Goal: Transaction & Acquisition: Book appointment/travel/reservation

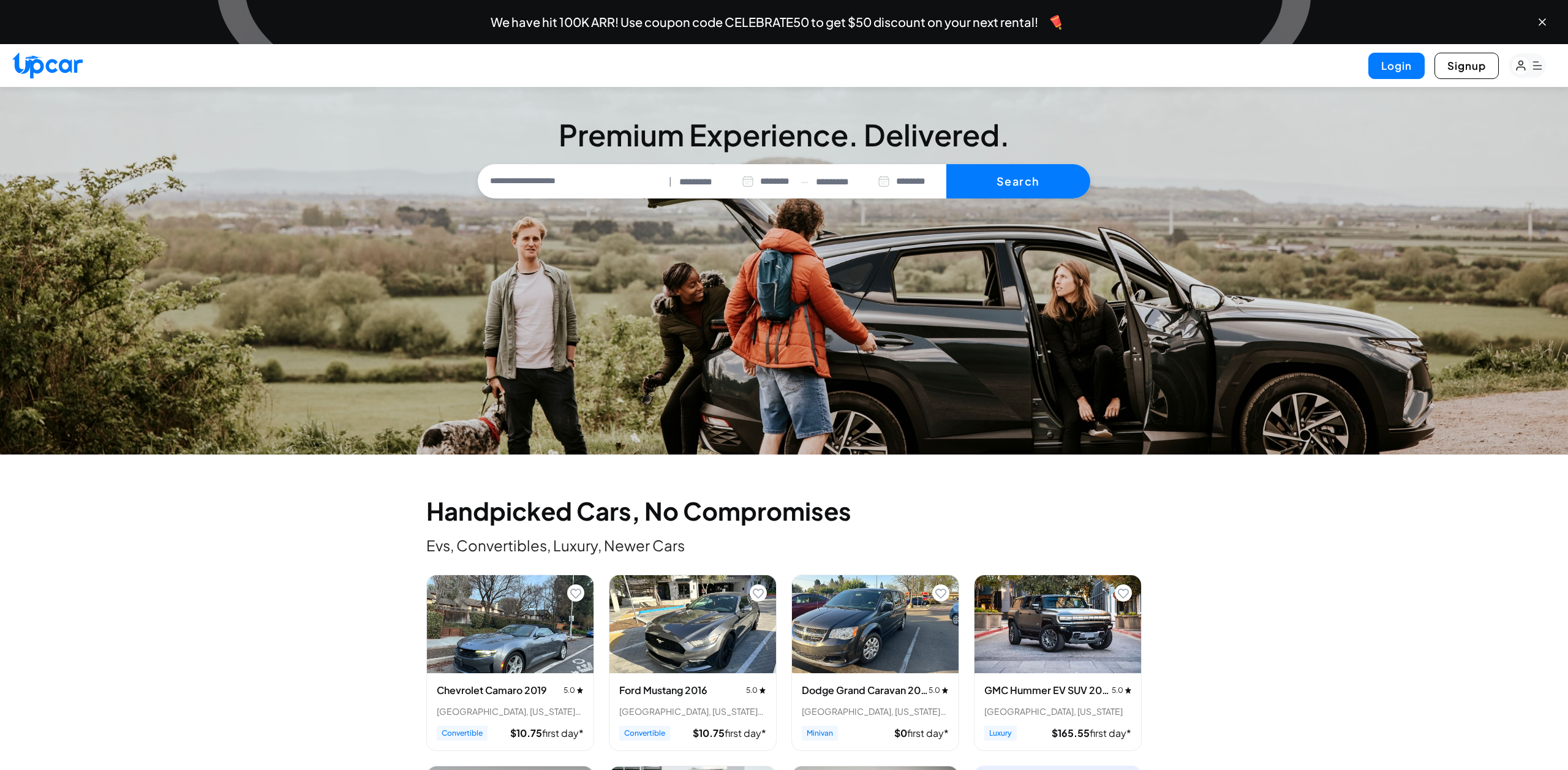
select select "********"
click at [1522, 67] on icon "button" at bounding box center [1521, 65] width 8 height 9
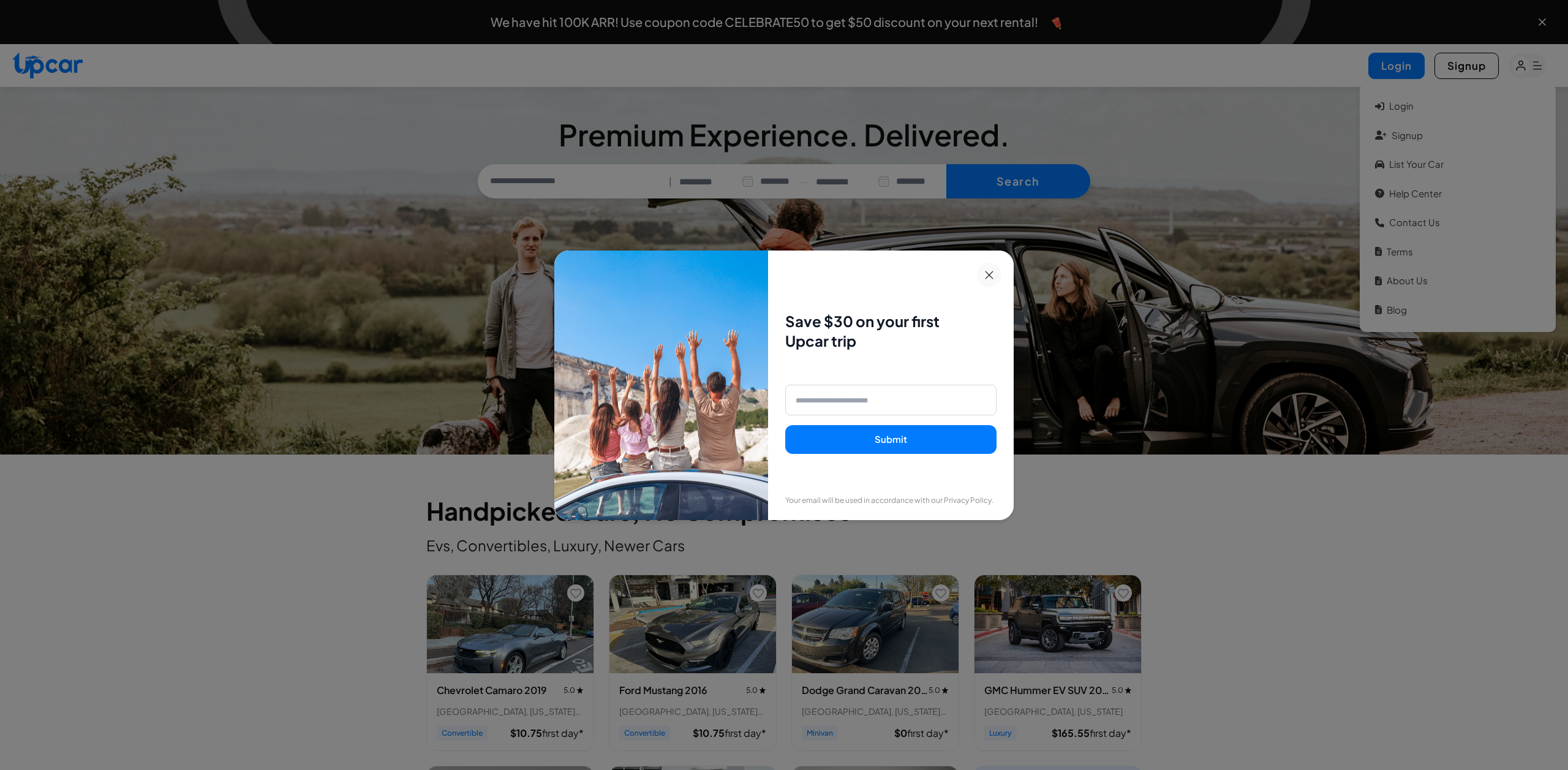
click at [1134, 216] on div "Save $30 on your first Upcar trip Submit Your email will be used in accordance …" at bounding box center [784, 385] width 1568 height 770
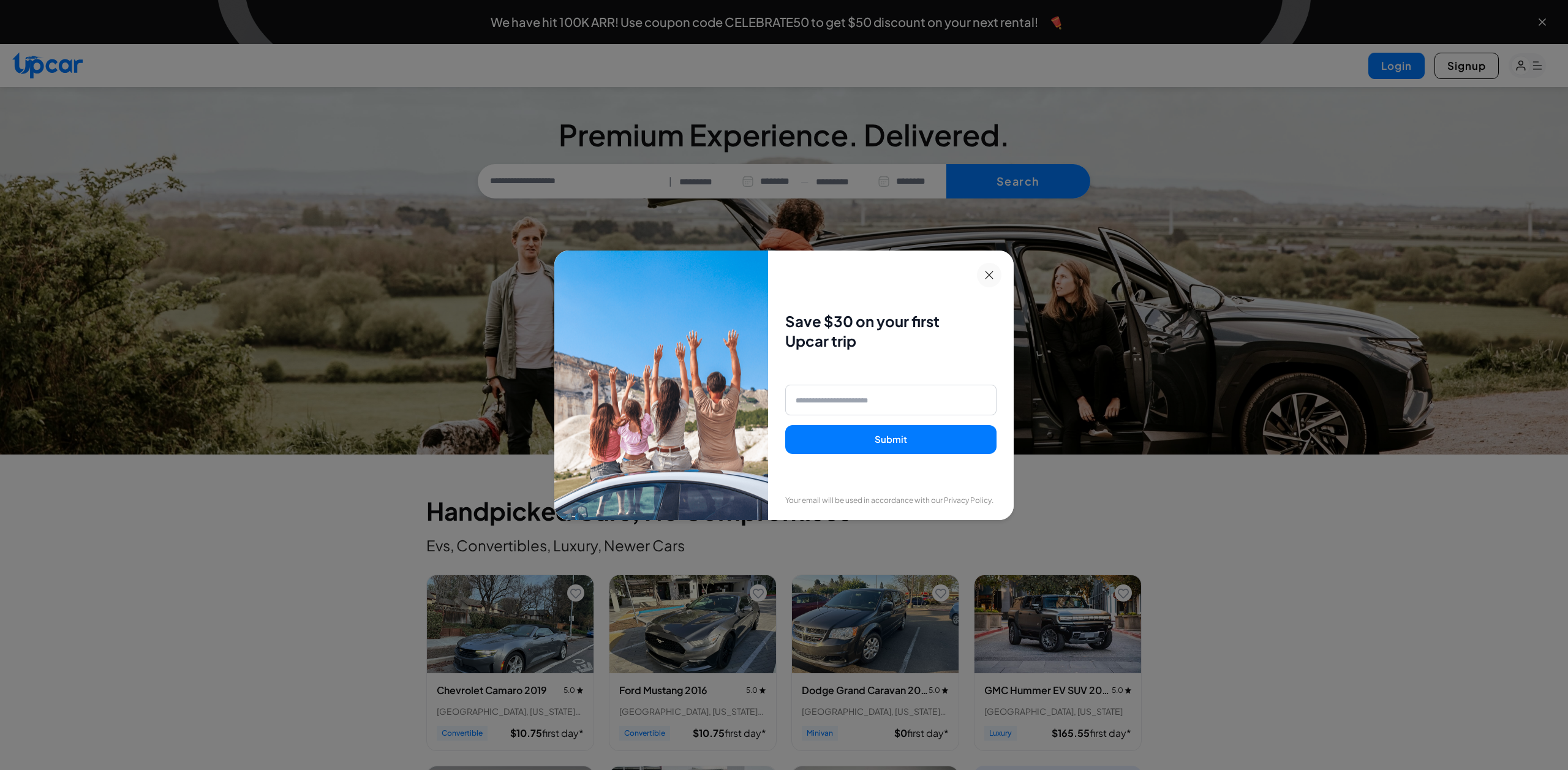
click at [988, 272] on icon at bounding box center [989, 275] width 9 height 9
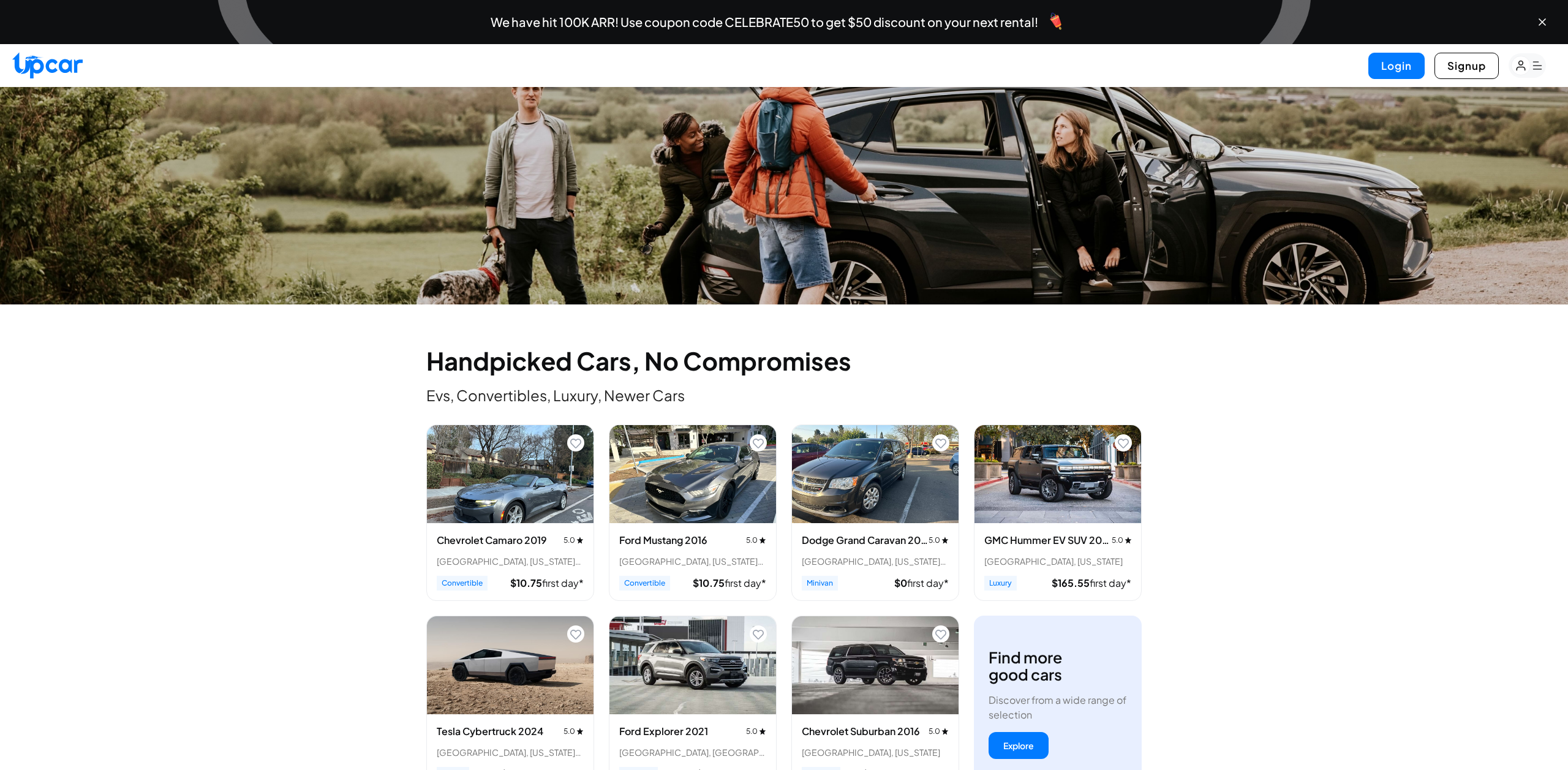
scroll to position [146, 0]
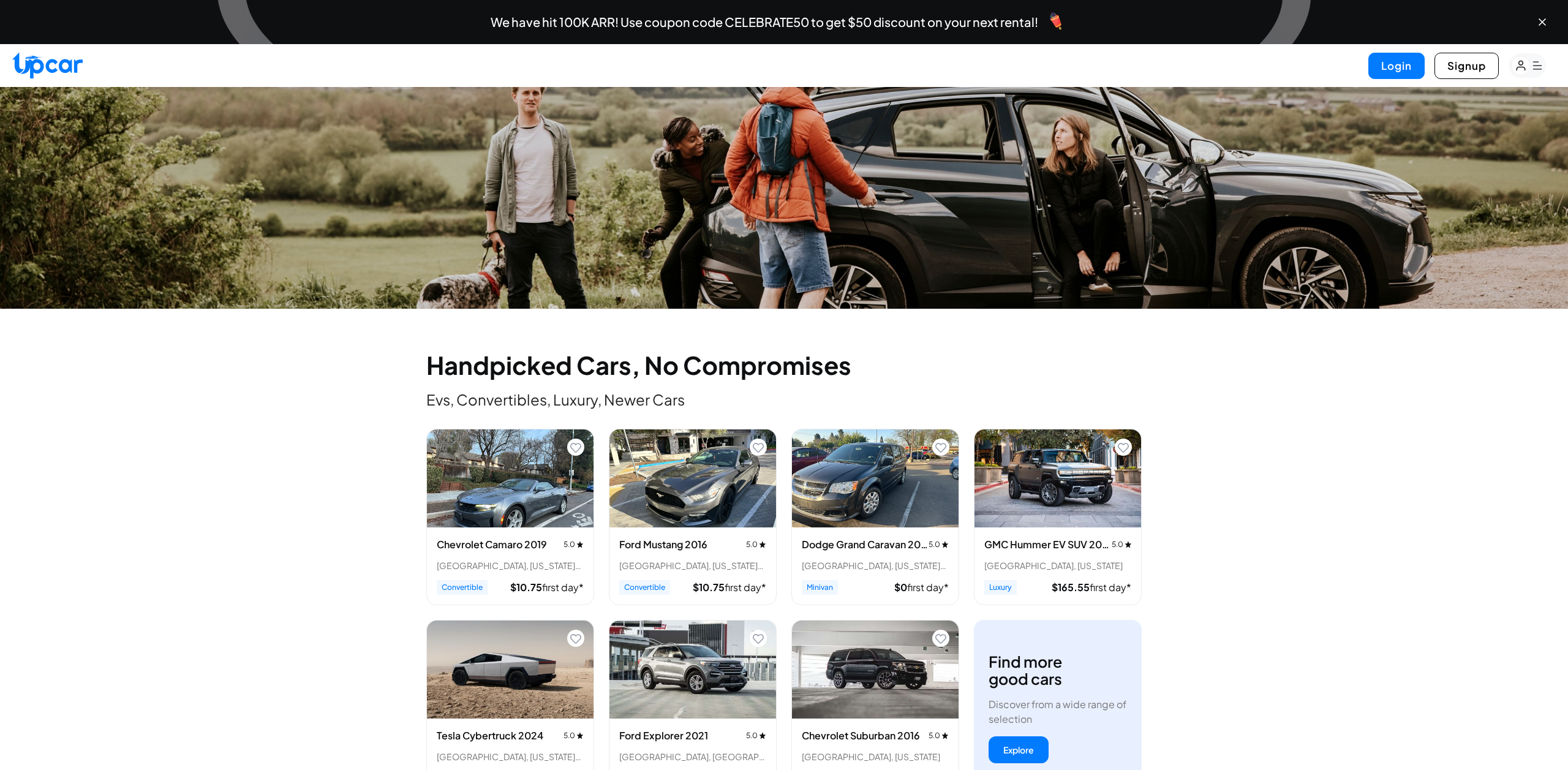
click at [1529, 65] on rect "button" at bounding box center [1521, 65] width 19 height 19
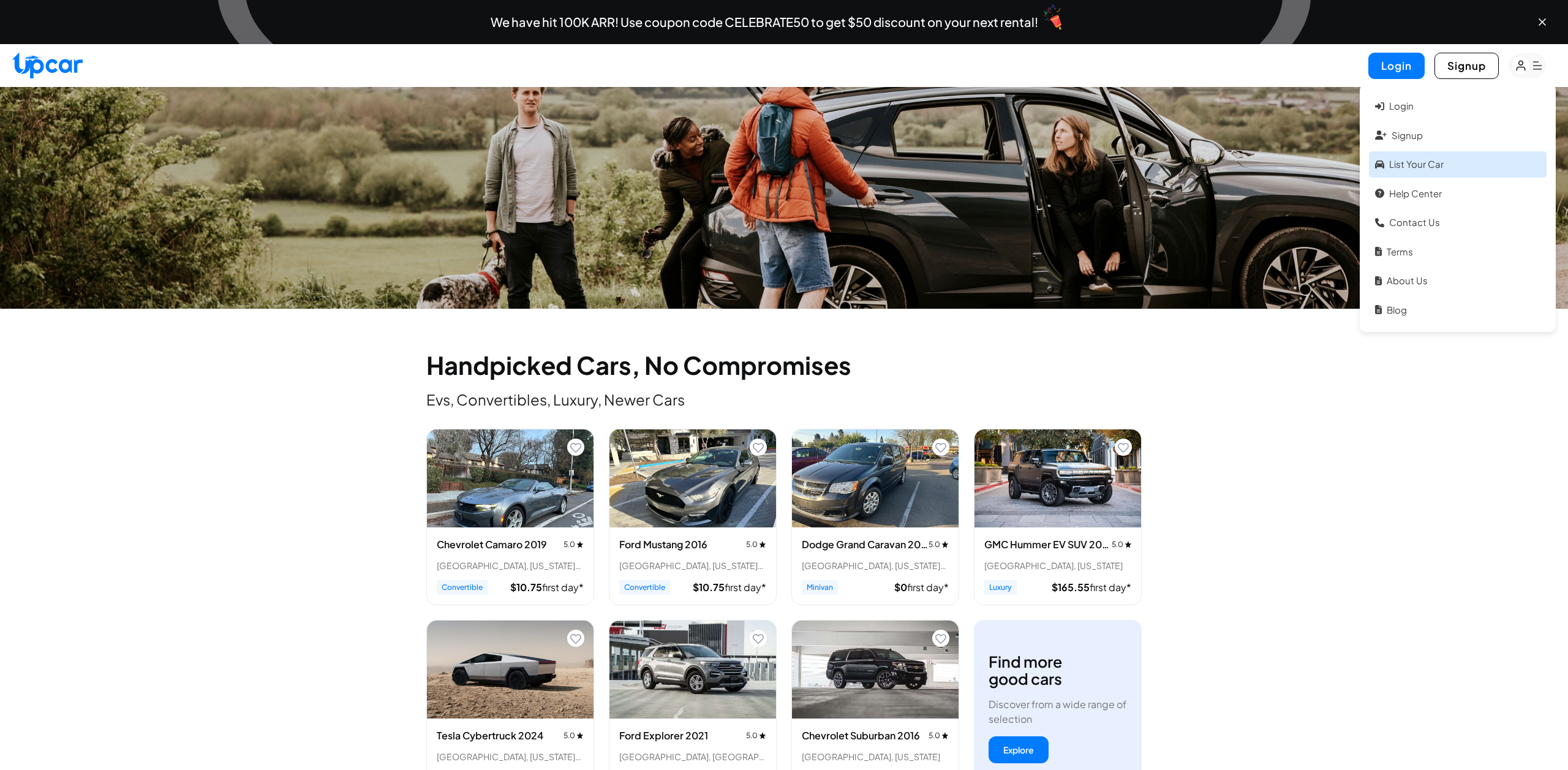
click at [1406, 161] on link "List your car" at bounding box center [1458, 164] width 178 height 26
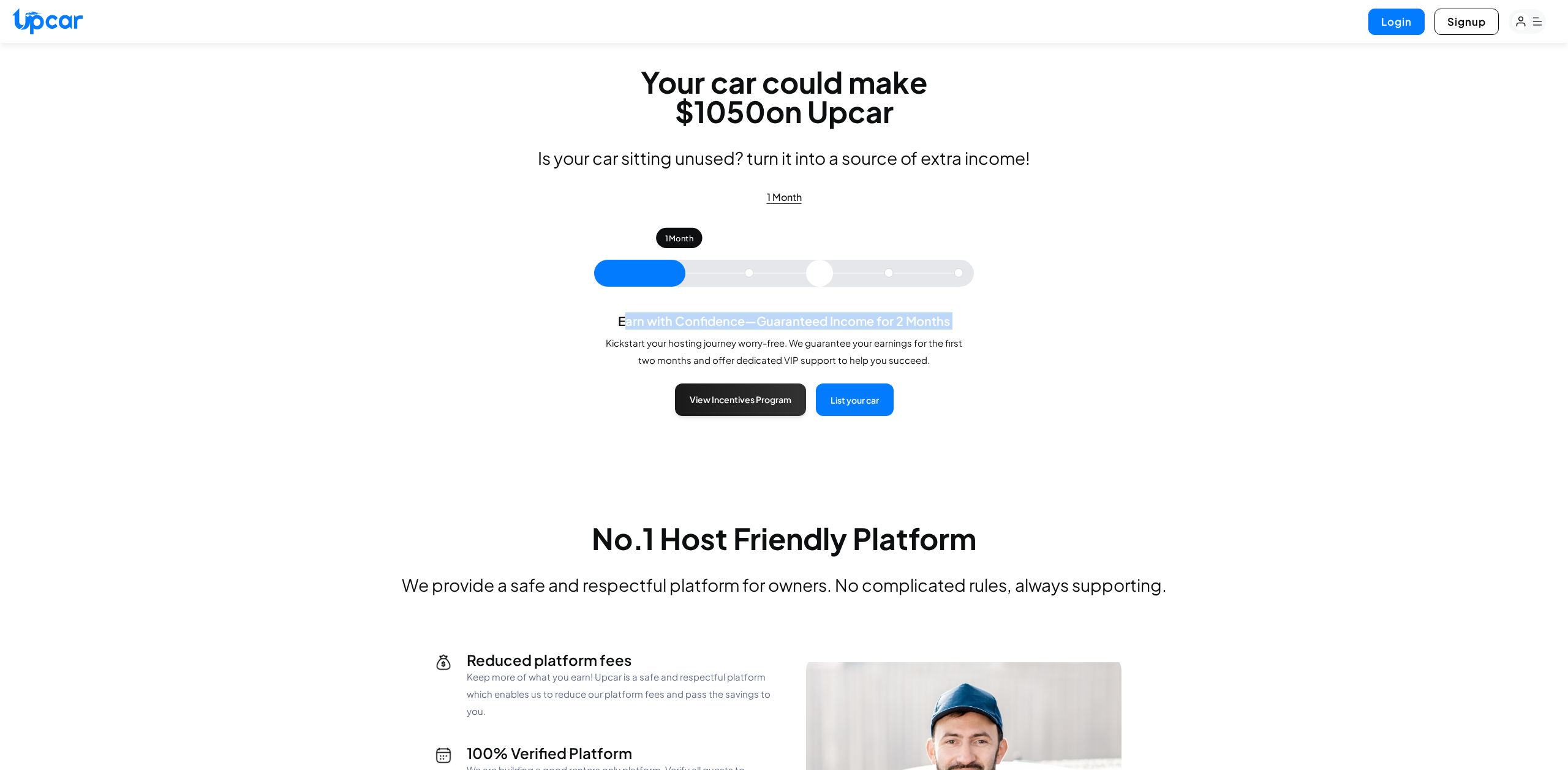
drag, startPoint x: 624, startPoint y: 321, endPoint x: 948, endPoint y: 330, distance: 324.1
click at [948, 330] on div "Earn with Confidence—Guaranteed Income for 2 Months Kickstart your hosting jour…" at bounding box center [784, 340] width 367 height 56
drag, startPoint x: 613, startPoint y: 317, endPoint x: 838, endPoint y: 360, distance: 229.1
click at [838, 360] on div "Earn with Confidence—Guaranteed Income for 2 Months Kickstart your hosting jour…" at bounding box center [784, 340] width 367 height 56
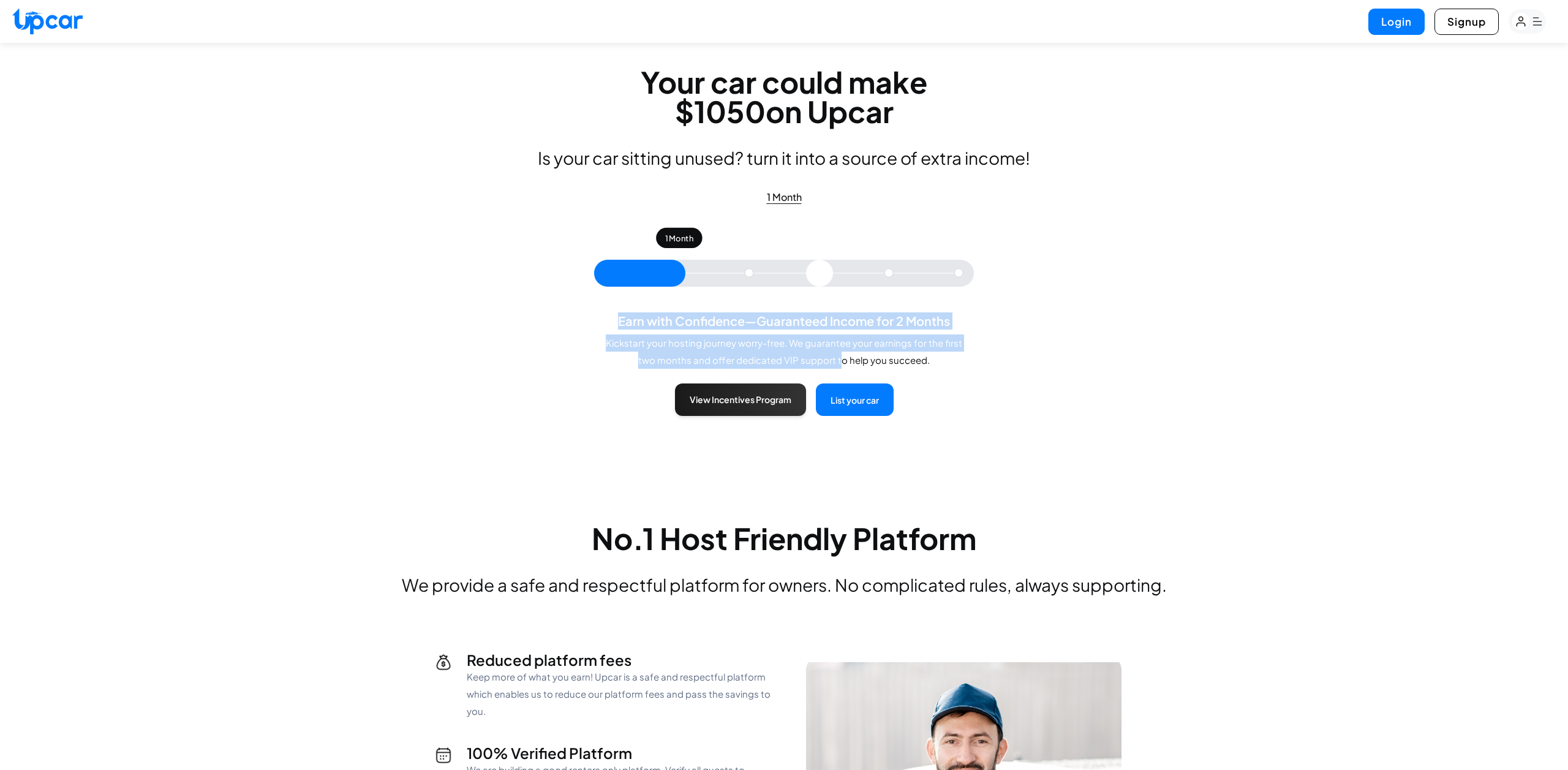
click at [838, 360] on p "Kickstart your hosting journey worry-free. We guarantee your earnings for the f…" at bounding box center [784, 352] width 367 height 34
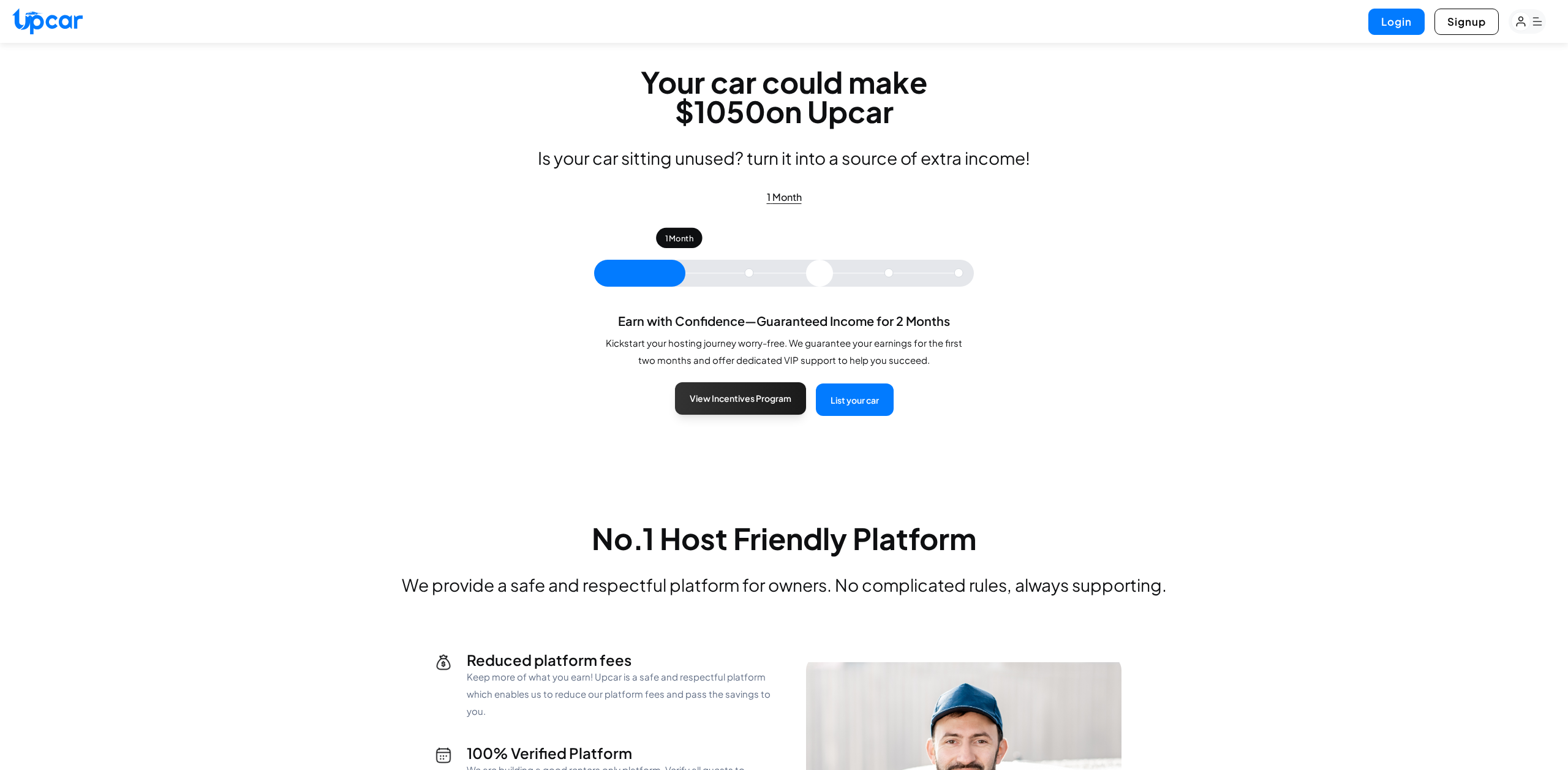
click at [748, 402] on button "View Incentives Program" at bounding box center [740, 398] width 131 height 33
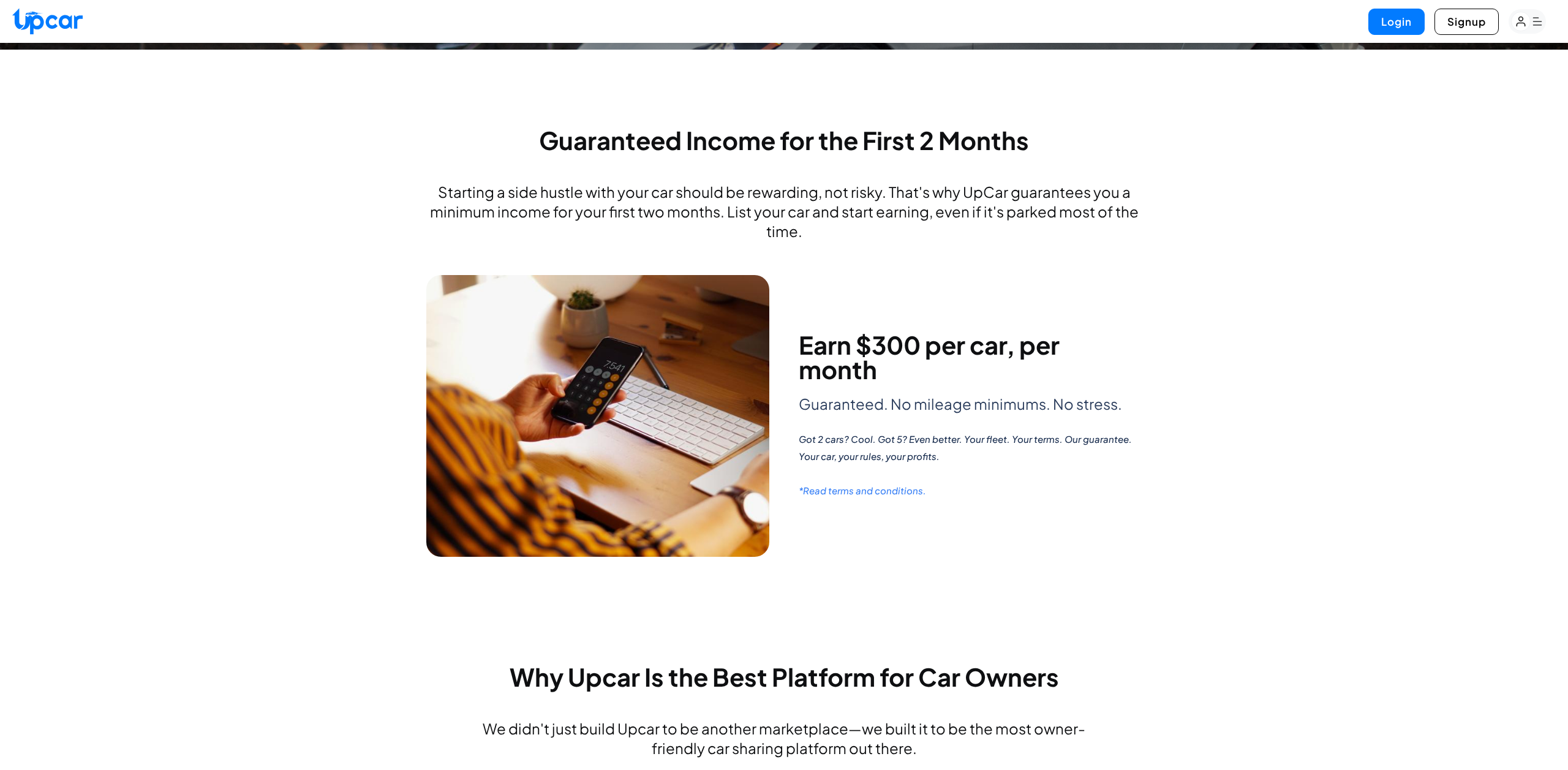
scroll to position [277, 0]
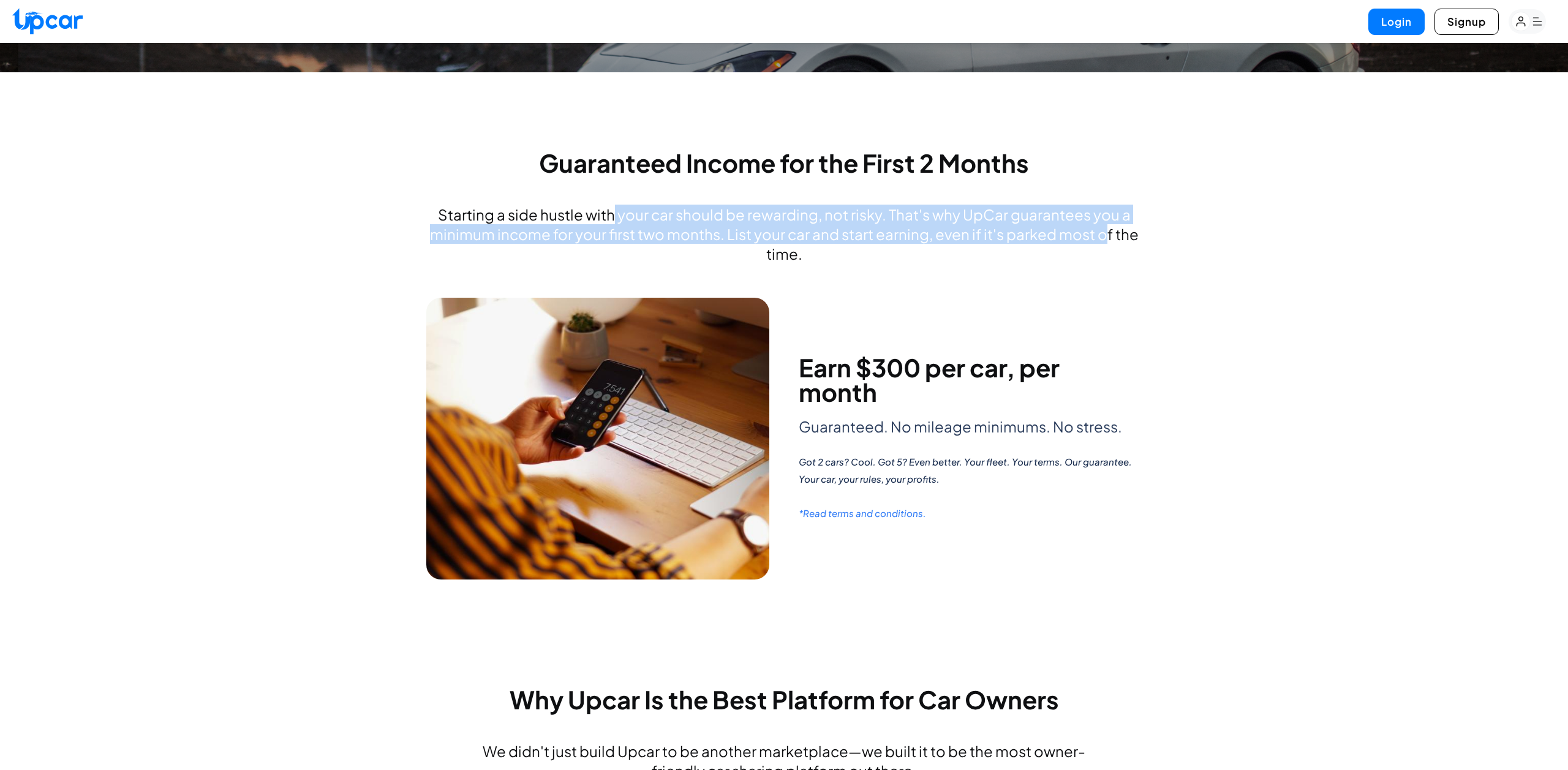
drag, startPoint x: 613, startPoint y: 219, endPoint x: 1103, endPoint y: 225, distance: 490.0
click at [1103, 225] on p "Starting a side hustle with your car should be rewarding, not risky. That's why…" at bounding box center [784, 234] width 716 height 59
drag, startPoint x: 436, startPoint y: 212, endPoint x: 962, endPoint y: 255, distance: 527.8
click at [962, 255] on p "Starting a side hustle with your car should be rewarding, not risky. That's why…" at bounding box center [784, 234] width 716 height 59
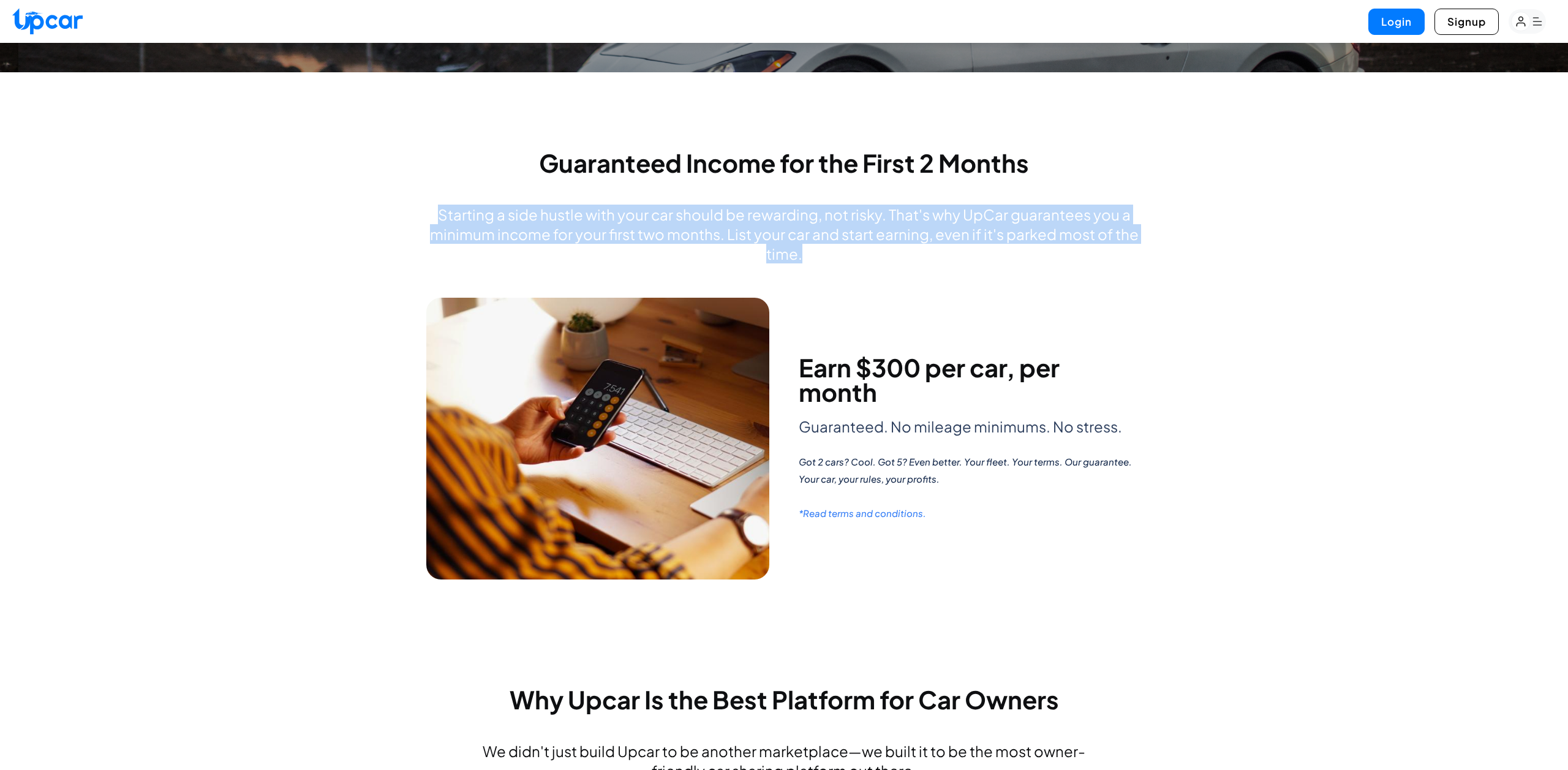
click at [962, 255] on p "Starting a side hustle with your car should be rewarding, not risky. That's why…" at bounding box center [784, 234] width 716 height 59
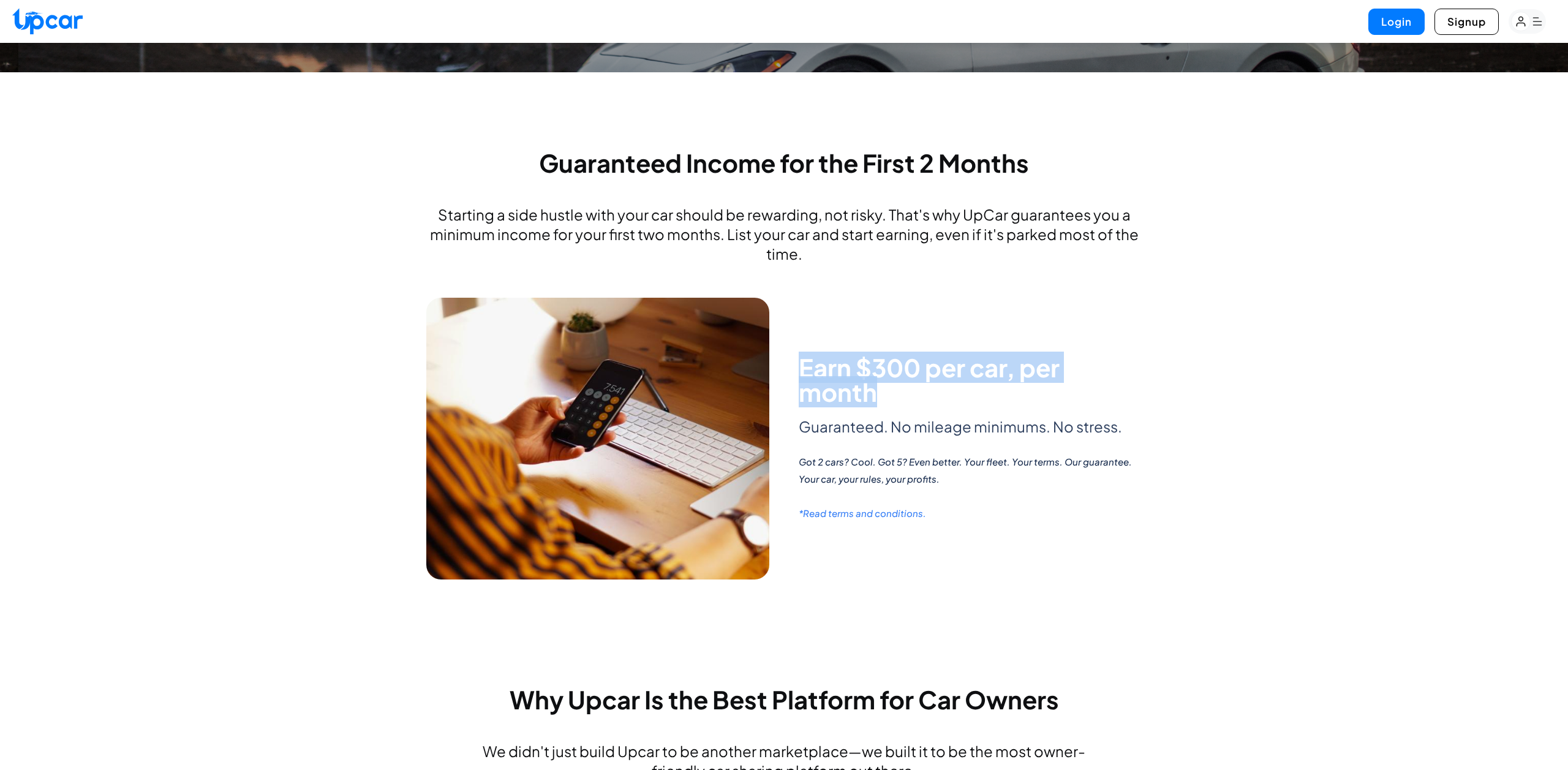
drag, startPoint x: 801, startPoint y: 366, endPoint x: 953, endPoint y: 404, distance: 156.7
click at [953, 404] on div "Earn $300 per car, per month Guaranteed. No mileage minimums. No stress. Got 2 …" at bounding box center [971, 438] width 343 height 167
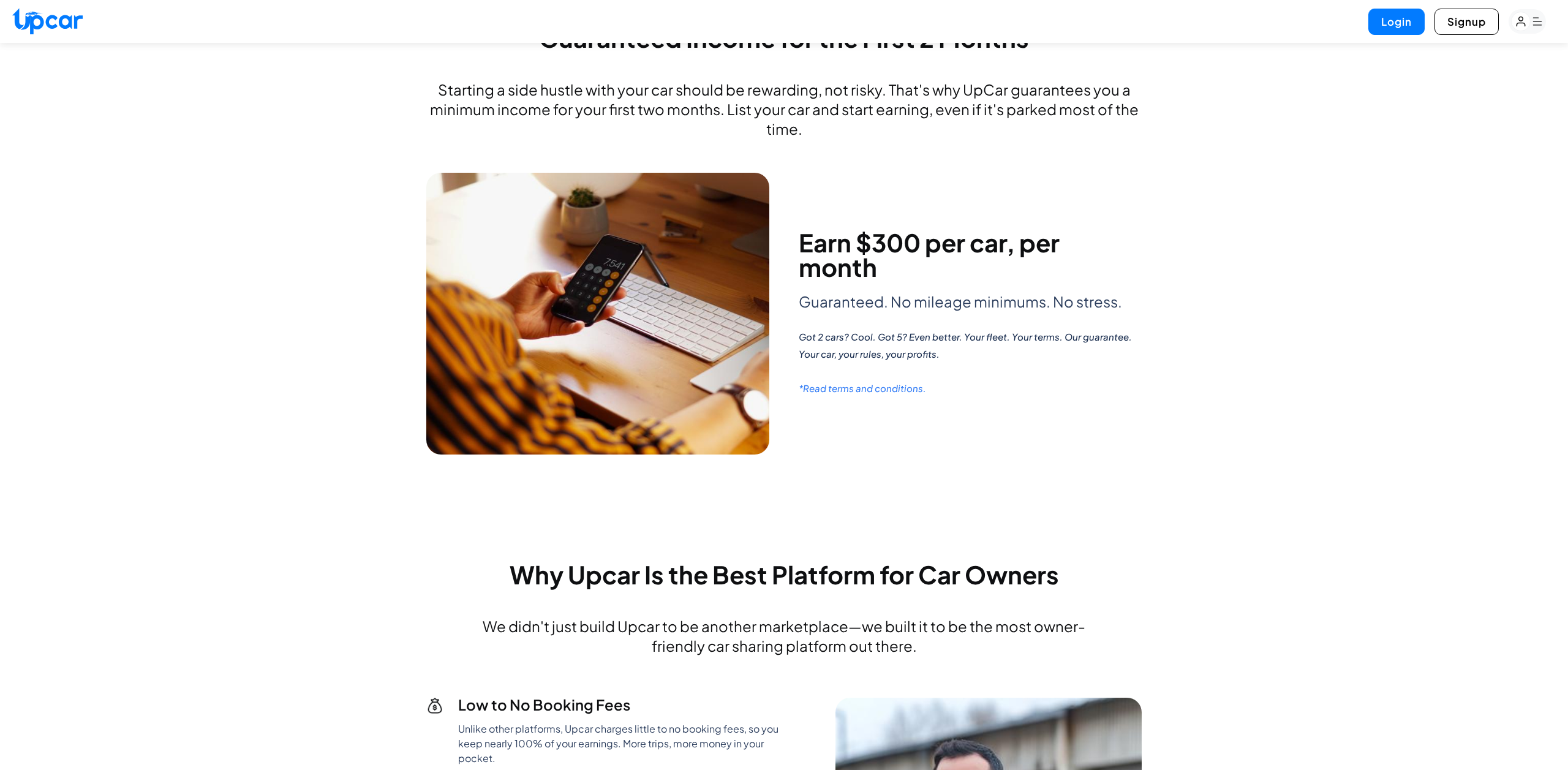
scroll to position [426, 0]
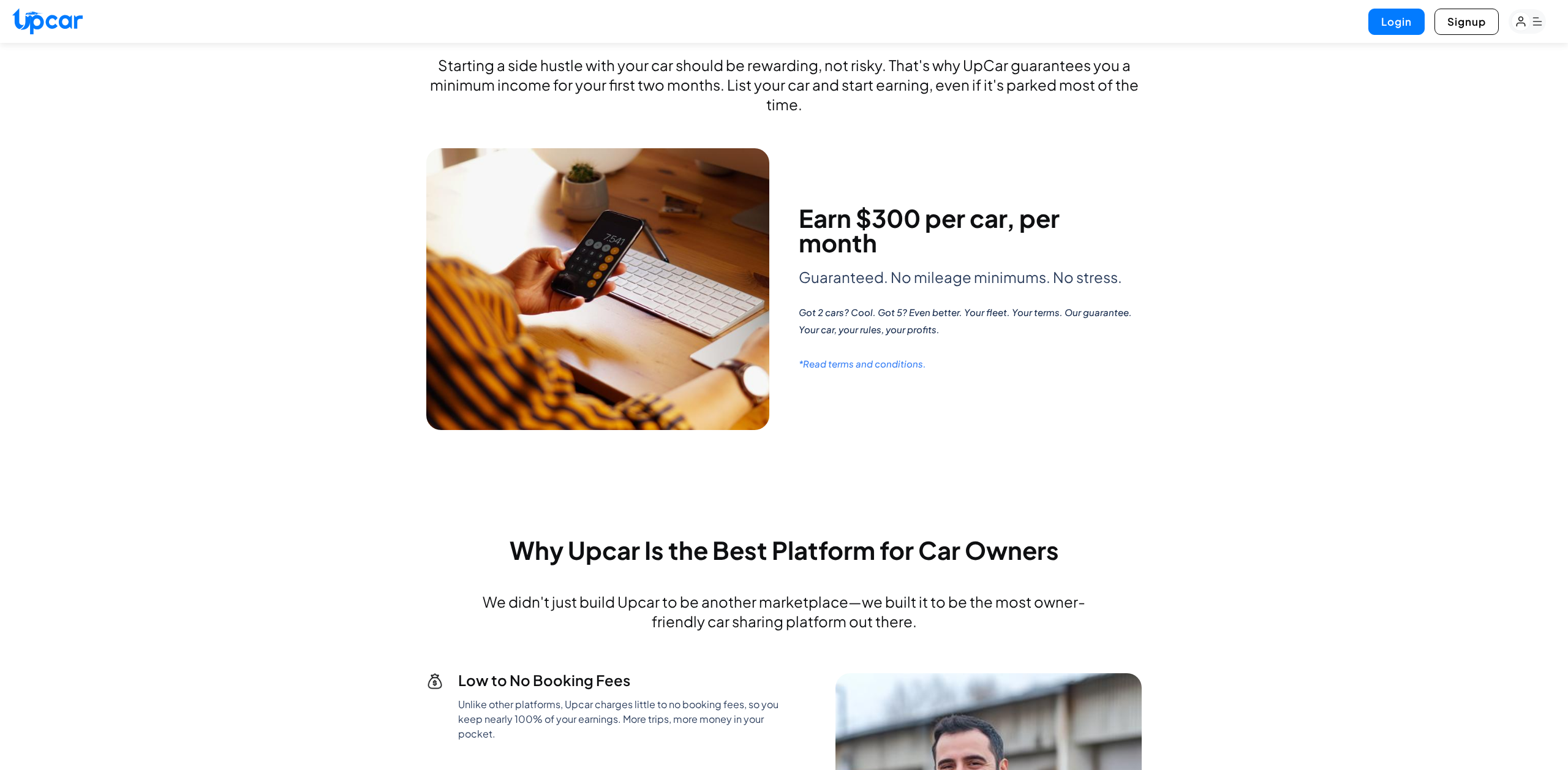
drag, startPoint x: 800, startPoint y: 276, endPoint x: 995, endPoint y: 330, distance: 202.3
click at [995, 330] on div "Earn $300 per car, per month Guaranteed. No mileage minimums. No stress. Got 2 …" at bounding box center [971, 289] width 343 height 167
click at [995, 330] on p "Got 2 cars? Cool. Got 5? Even better. Your fleet. Your terms. Our guarantee. Yo…" at bounding box center [971, 321] width 343 height 34
drag, startPoint x: 953, startPoint y: 329, endPoint x: 782, endPoint y: 205, distance: 211.2
click at [782, 205] on div "Earn $300 per car, per month Guaranteed. No mileage minimums. No stress. Got 2 …" at bounding box center [784, 289] width 716 height 282
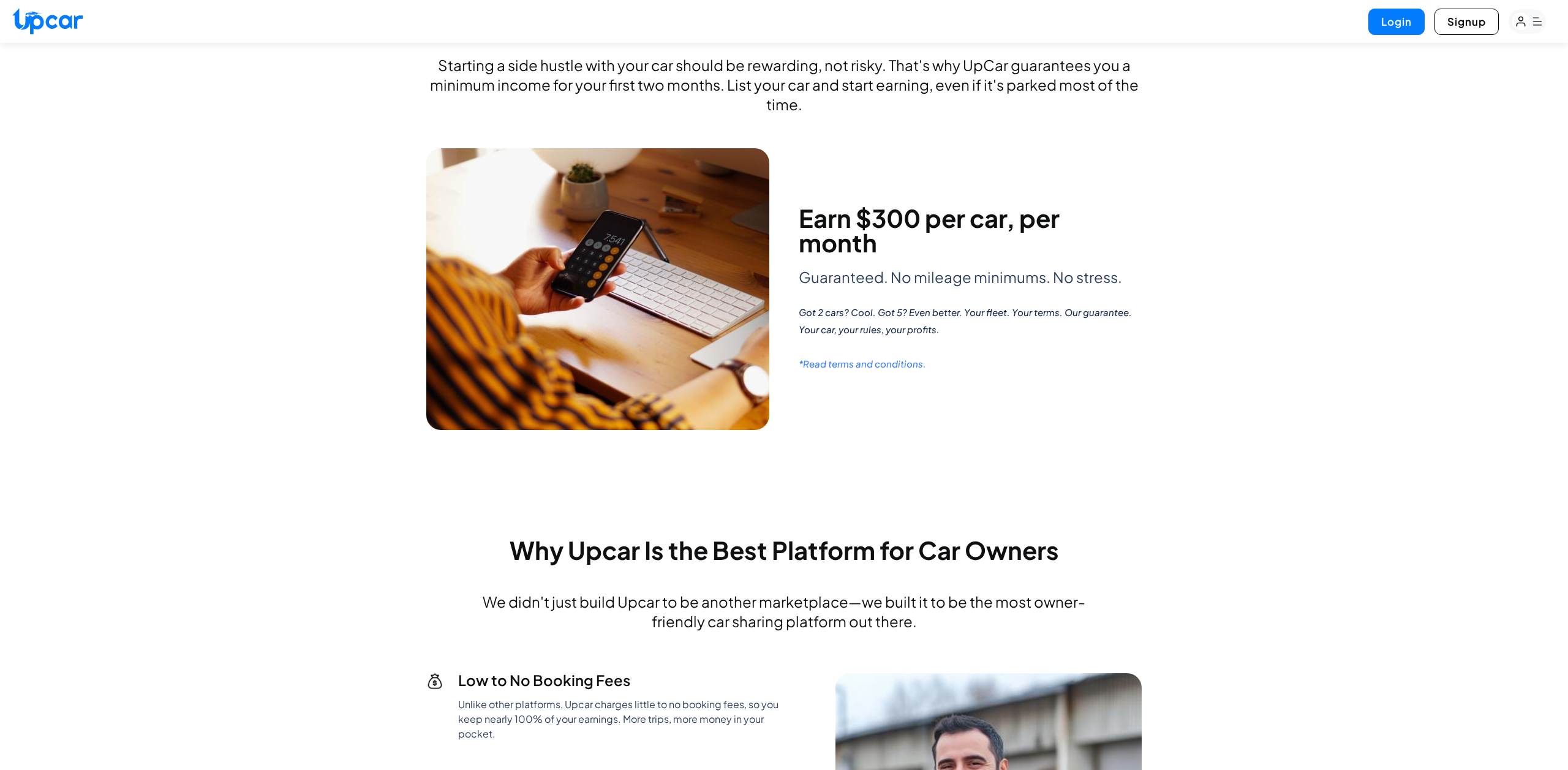
click at [782, 205] on div "Earn $300 per car, per month Guaranteed. No mileage minimums. No stress. Got 2 …" at bounding box center [784, 289] width 716 height 282
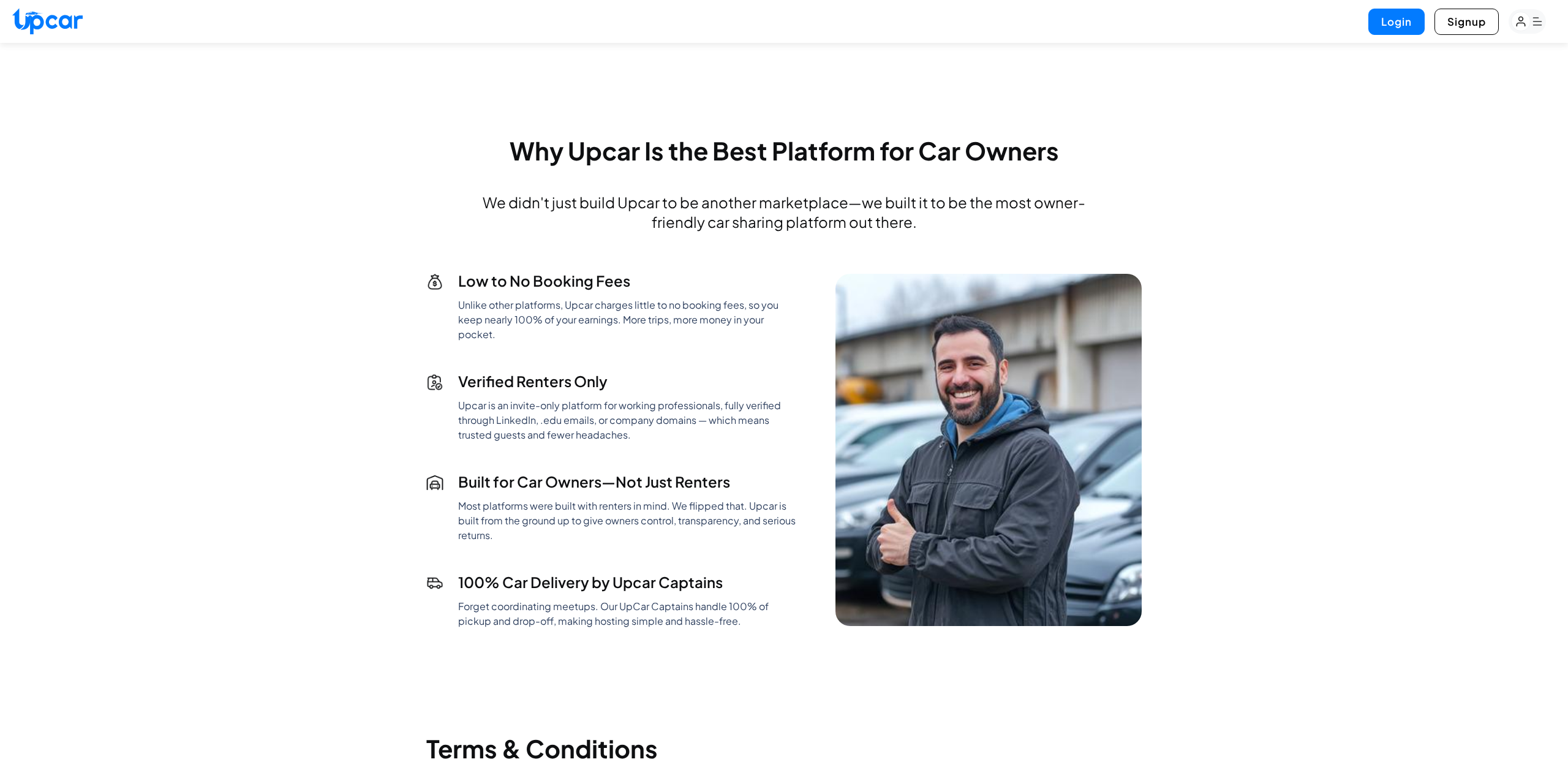
scroll to position [835, 0]
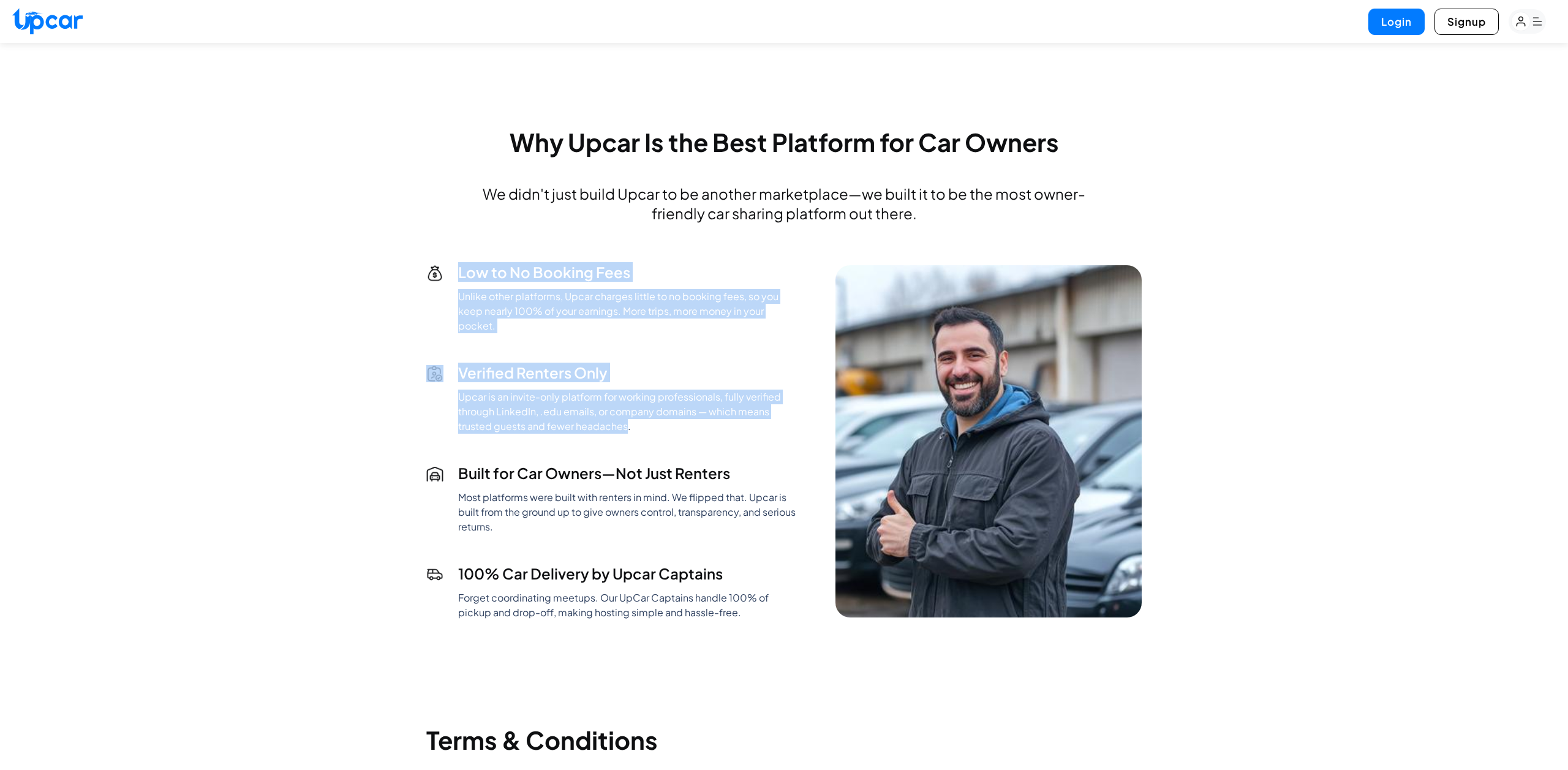
drag, startPoint x: 460, startPoint y: 269, endPoint x: 628, endPoint y: 424, distance: 228.6
click at [628, 424] on div "Low to No Booking Fees Unlike other platforms, Upcar charges little to no booki…" at bounding box center [611, 441] width 370 height 358
click at [628, 424] on p "Upcar is an invite-only platform for working professionals, fully verified thro…" at bounding box center [627, 412] width 338 height 44
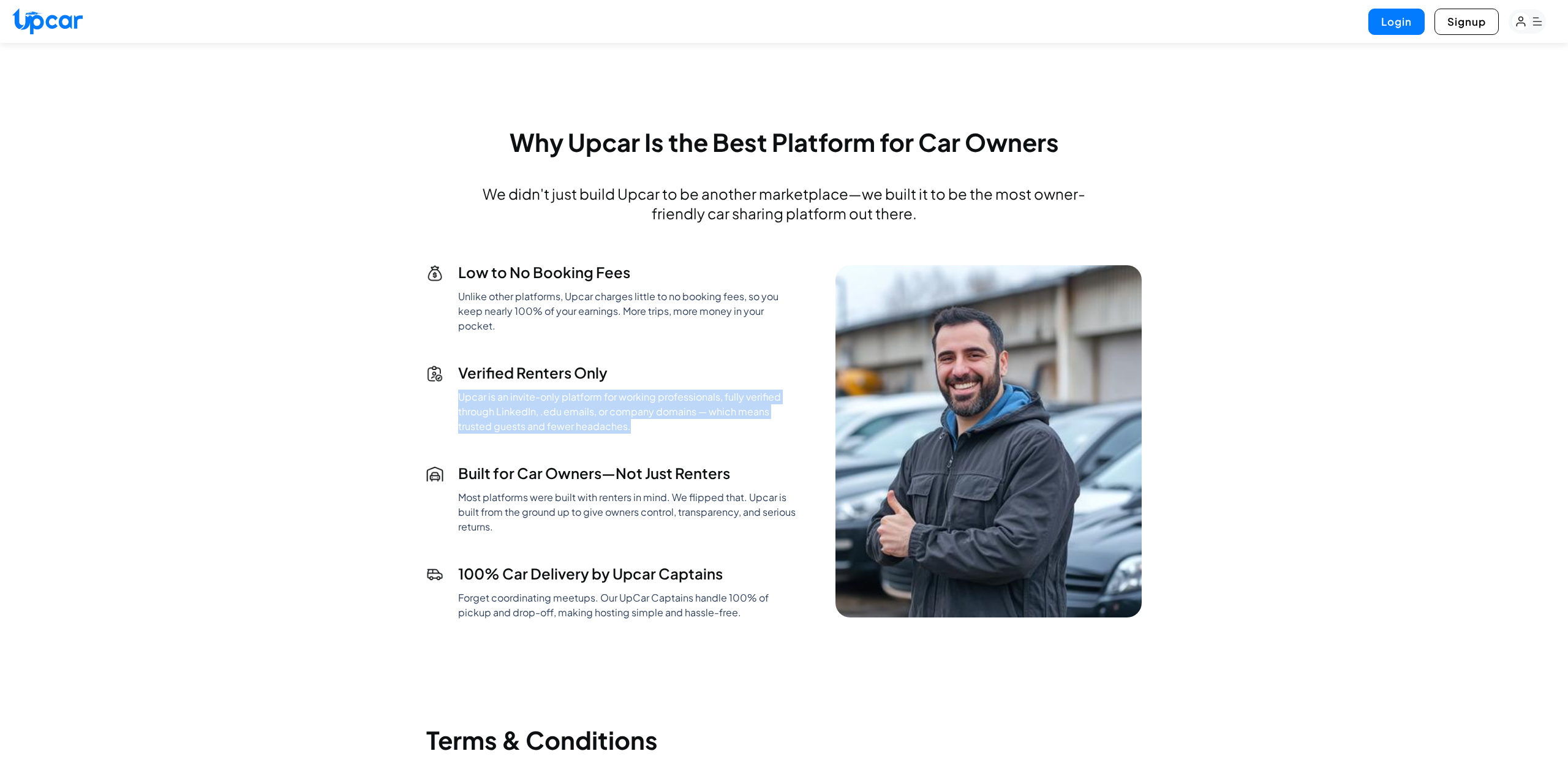
drag, startPoint x: 459, startPoint y: 395, endPoint x: 690, endPoint y: 445, distance: 236.3
click at [690, 445] on div "Low to No Booking Fees Unlike other platforms, Upcar charges little to no booki…" at bounding box center [611, 441] width 370 height 358
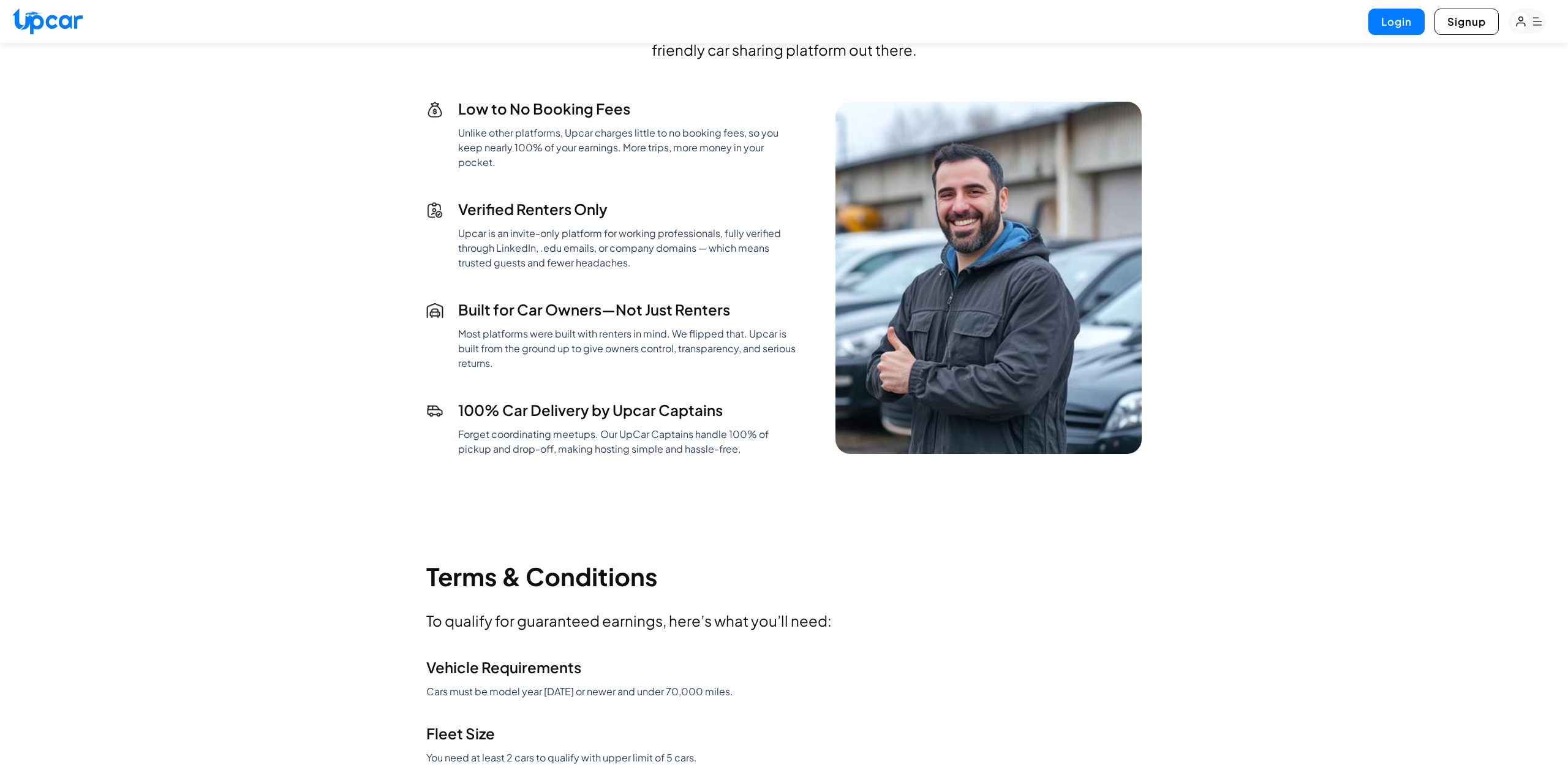
scroll to position [1001, 0]
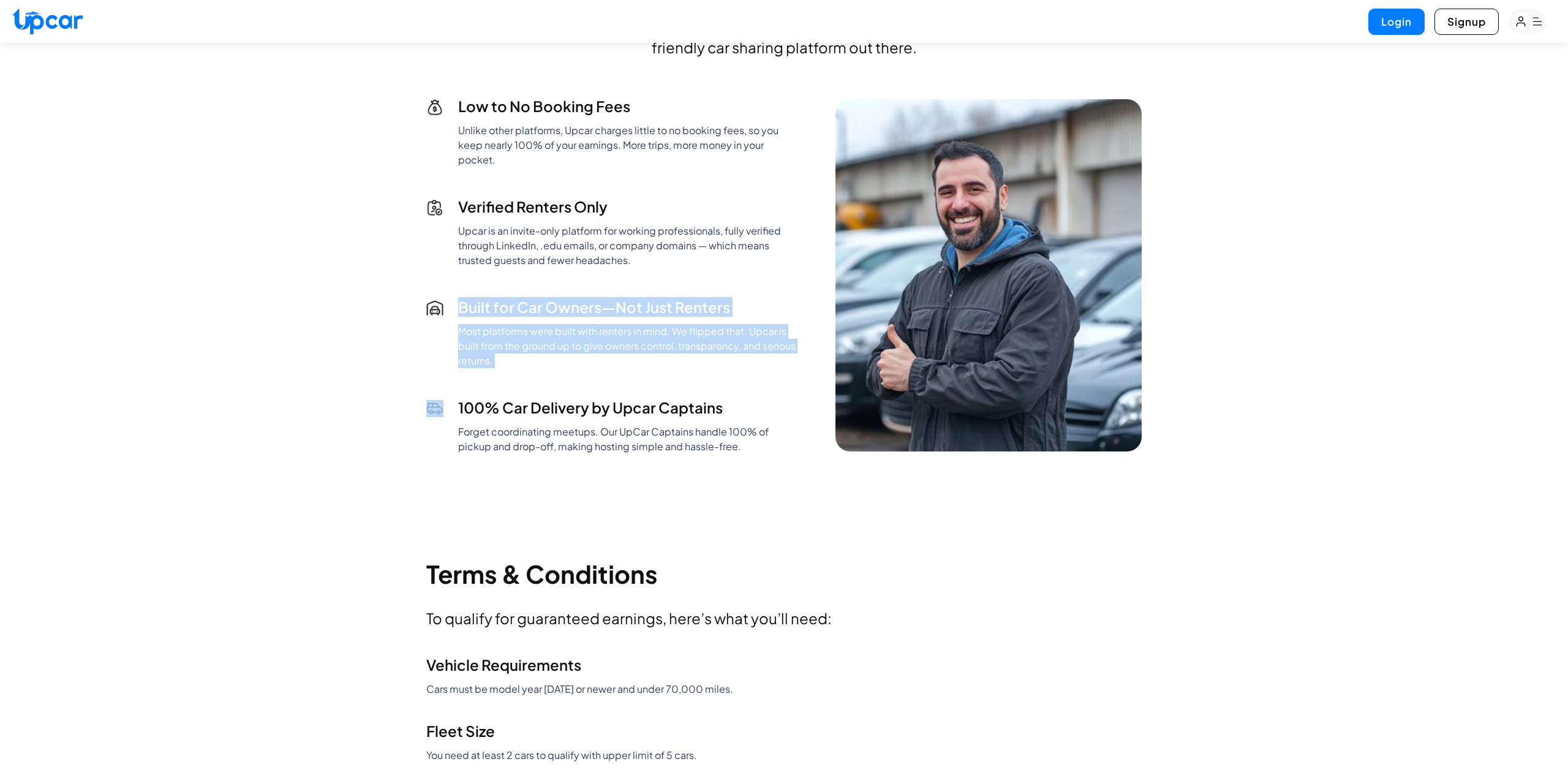
drag, startPoint x: 461, startPoint y: 304, endPoint x: 701, endPoint y: 388, distance: 254.3
click at [701, 387] on div "Low to No Booking Fees Unlike other platforms, Upcar charges little to no booki…" at bounding box center [611, 275] width 370 height 358
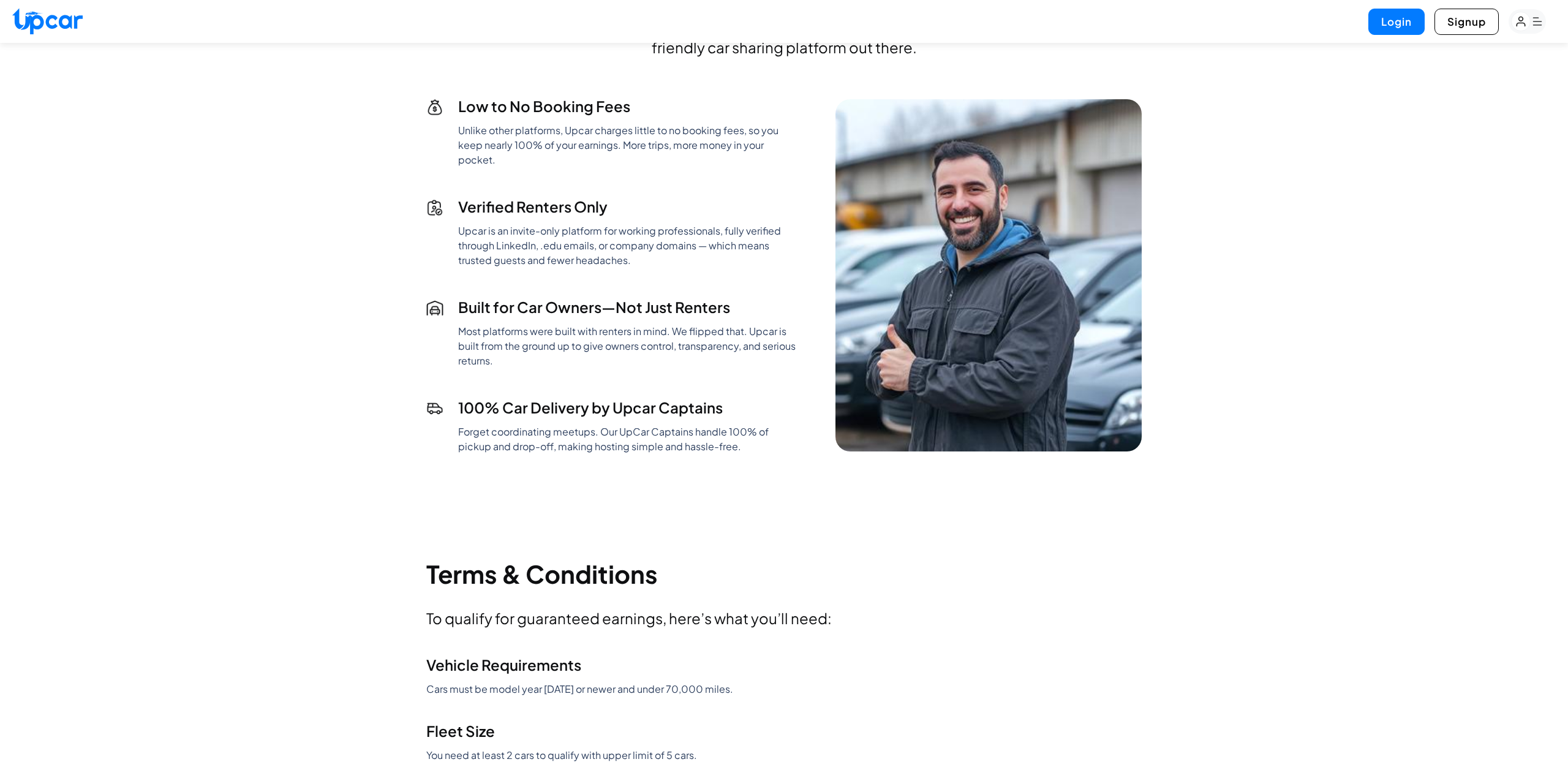
click at [701, 388] on div "Low to No Booking Fees Unlike other platforms, Upcar charges little to no booki…" at bounding box center [611, 275] width 370 height 358
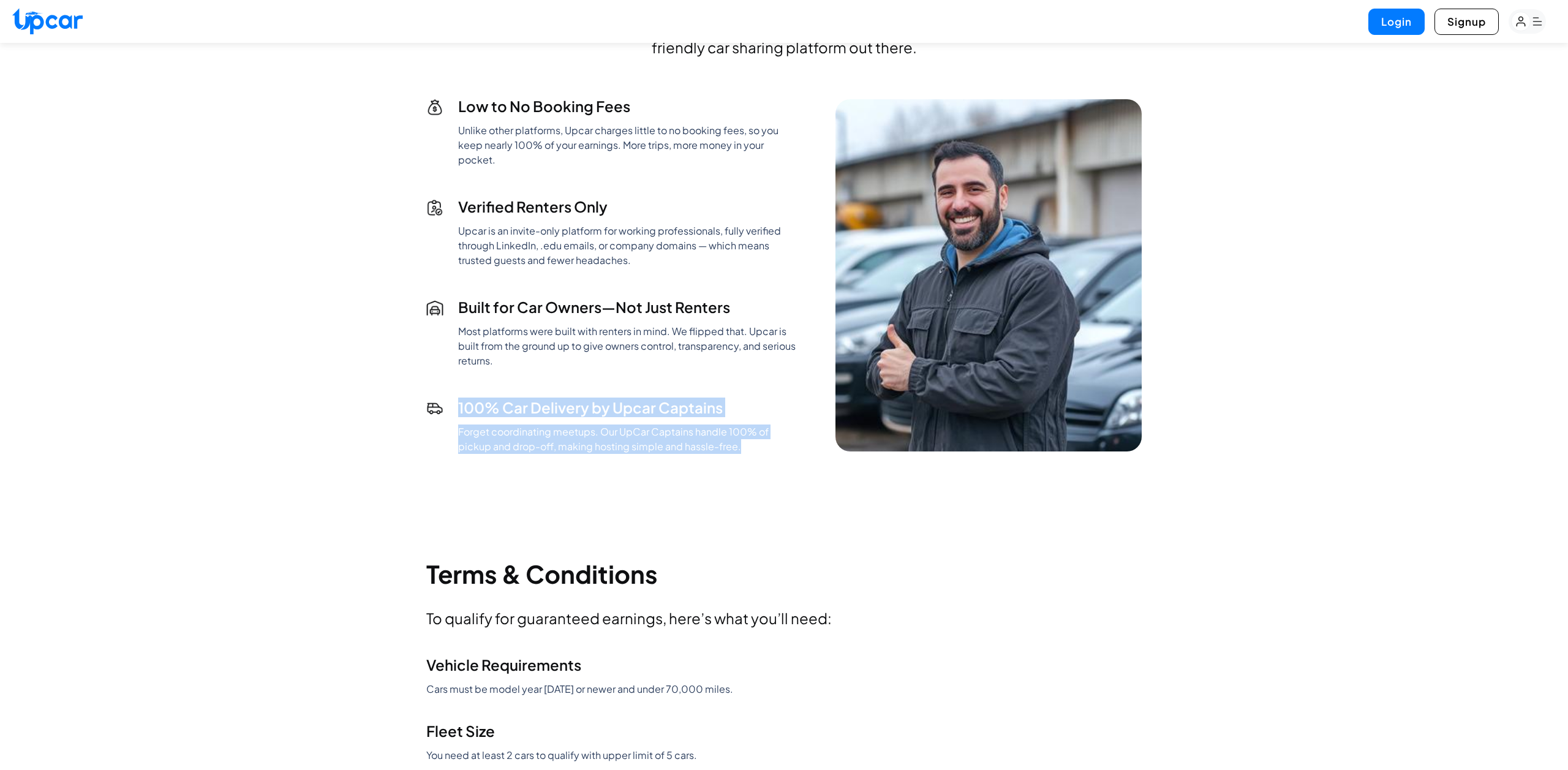
drag, startPoint x: 458, startPoint y: 408, endPoint x: 735, endPoint y: 477, distance: 285.5
click at [735, 477] on div "Guaranteed Income for the First 2 Months Starting a side hustle with your car s…" at bounding box center [784, 206] width 735 height 1559
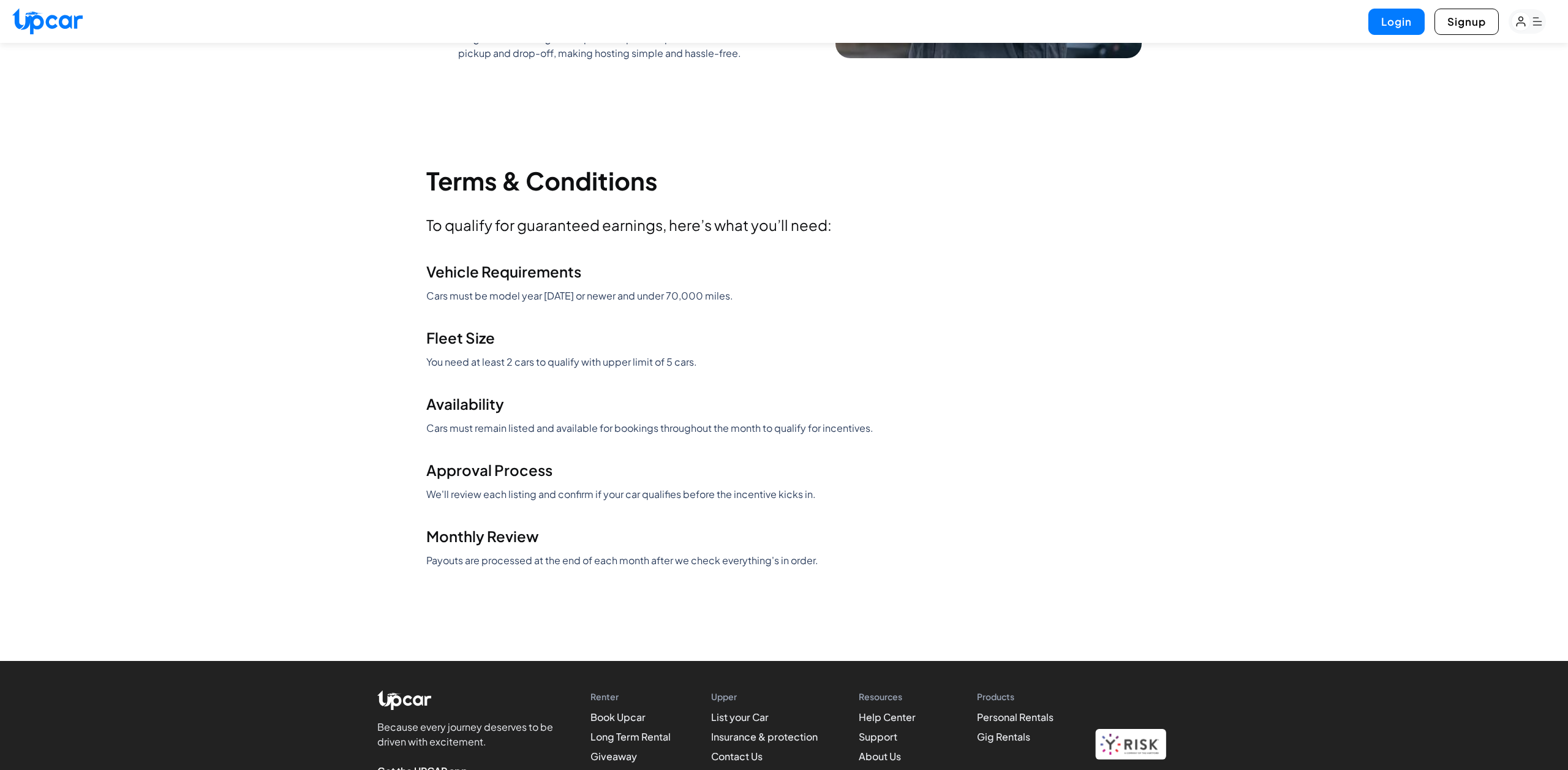
scroll to position [1395, 0]
drag, startPoint x: 424, startPoint y: 268, endPoint x: 745, endPoint y: 308, distance: 323.5
click at [745, 308] on div "Vehicle Requirements Cars must be model year [DATE] or newer and under 70,000 m…" at bounding box center [784, 414] width 716 height 306
drag, startPoint x: 735, startPoint y: 296, endPoint x: 403, endPoint y: 260, distance: 333.9
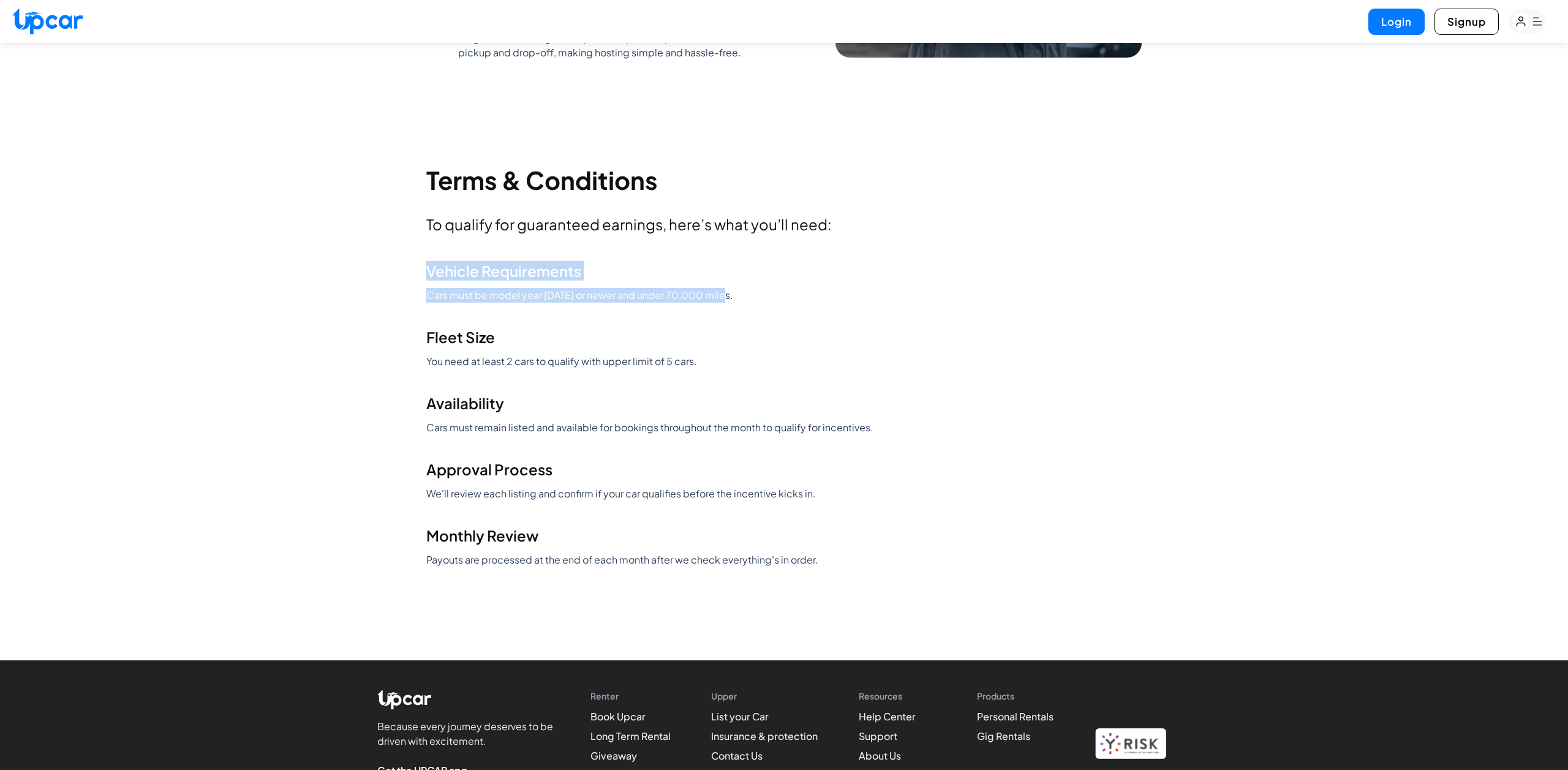
drag, startPoint x: 426, startPoint y: 271, endPoint x: 755, endPoint y: 387, distance: 348.9
click at [755, 387] on div "Vehicle Requirements Cars must be model year [DATE] or newer and under 70,000 m…" at bounding box center [784, 414] width 716 height 306
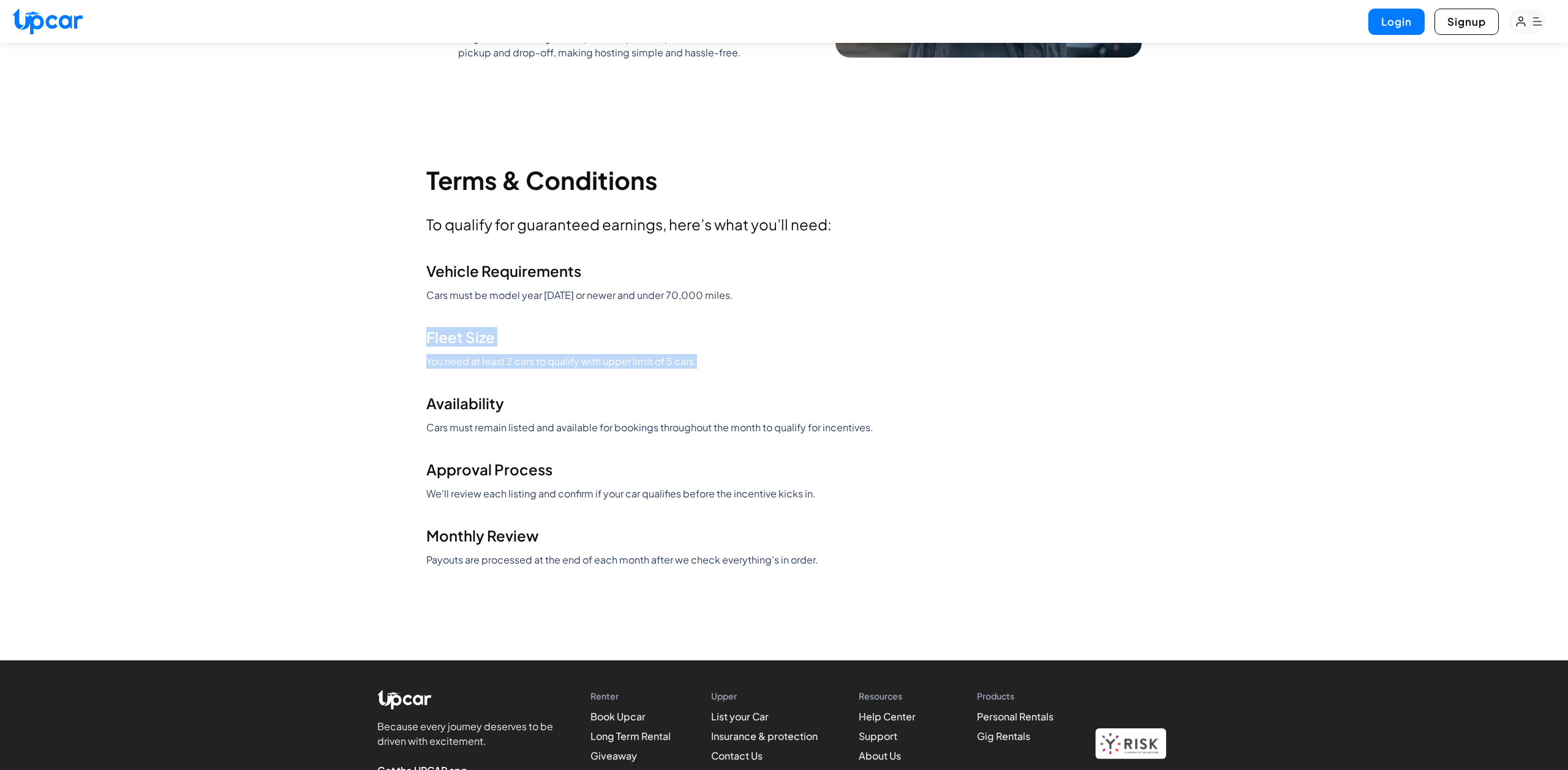
drag, startPoint x: 426, startPoint y: 338, endPoint x: 716, endPoint y: 365, distance: 291.3
click at [716, 365] on div "Fleet Size You need at least 2 cars to qualify with upper limit of 5 cars." at bounding box center [784, 348] width 716 height 42
click at [716, 365] on p "You need at least 2 cars to qualify with upper limit of 5 cars." at bounding box center [784, 362] width 716 height 15
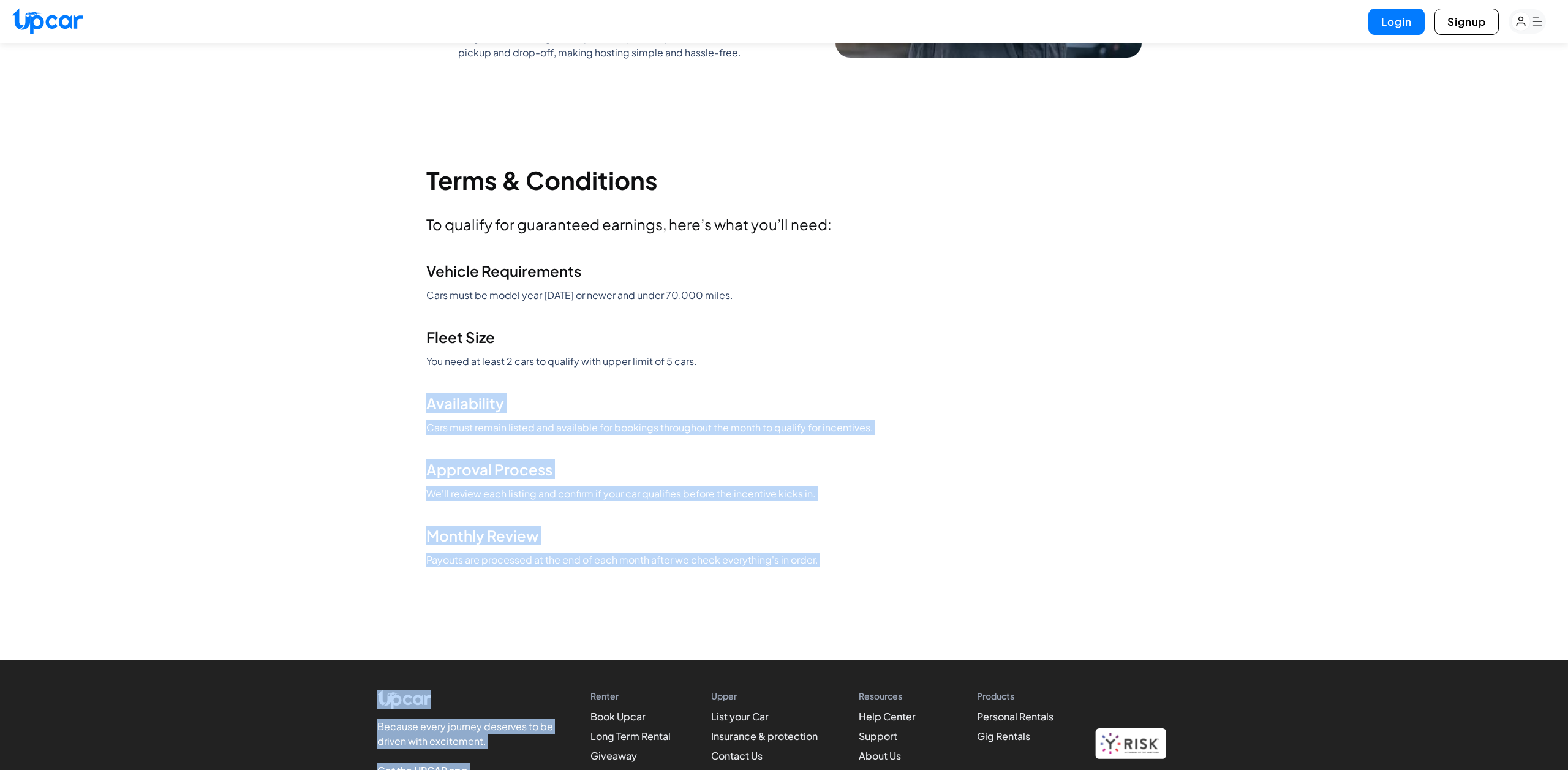
drag, startPoint x: 422, startPoint y: 405, endPoint x: 624, endPoint y: 596, distance: 278.0
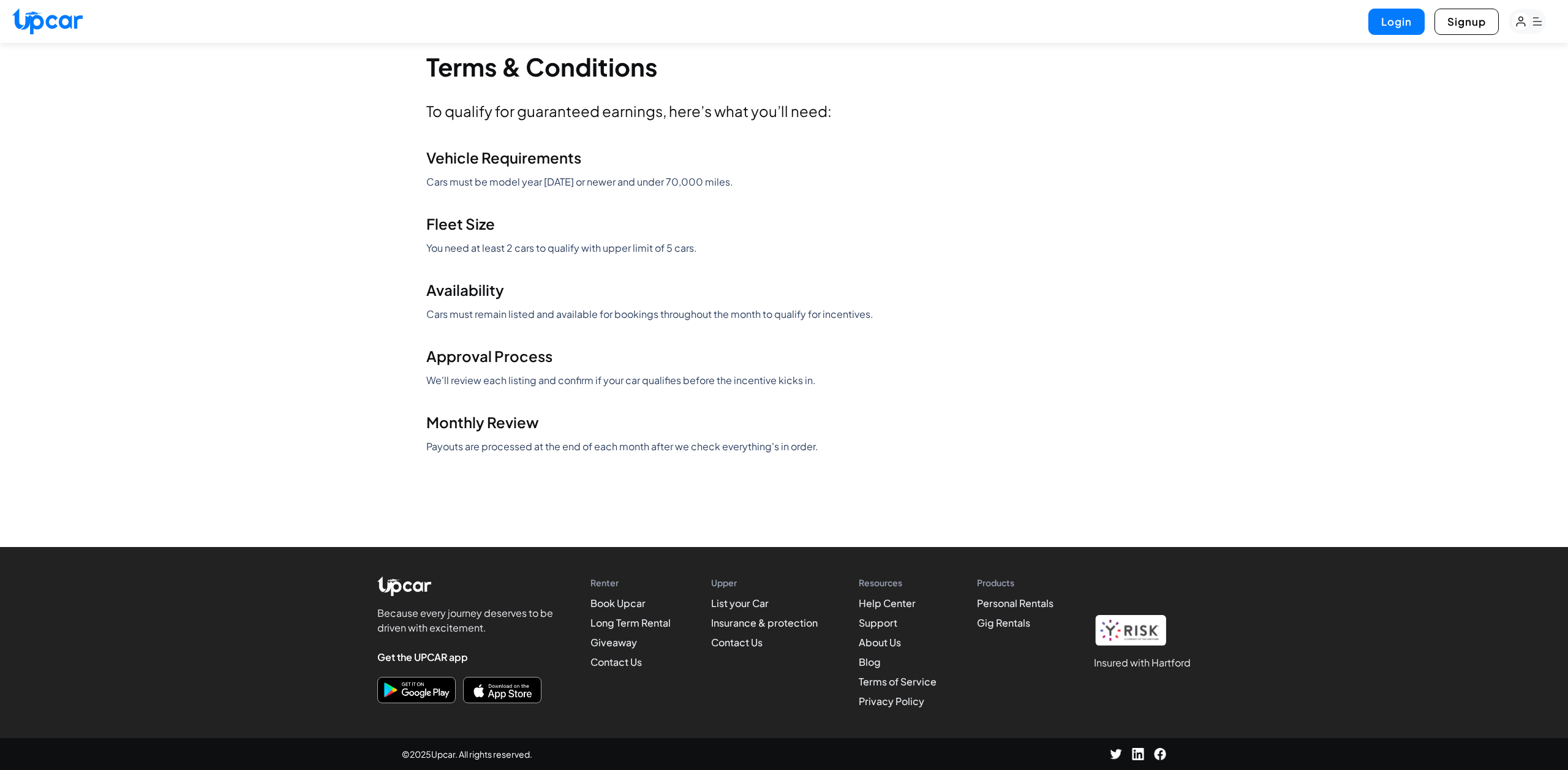
scroll to position [1508, 0]
click at [743, 621] on link "Insurance & protection" at bounding box center [764, 623] width 107 height 13
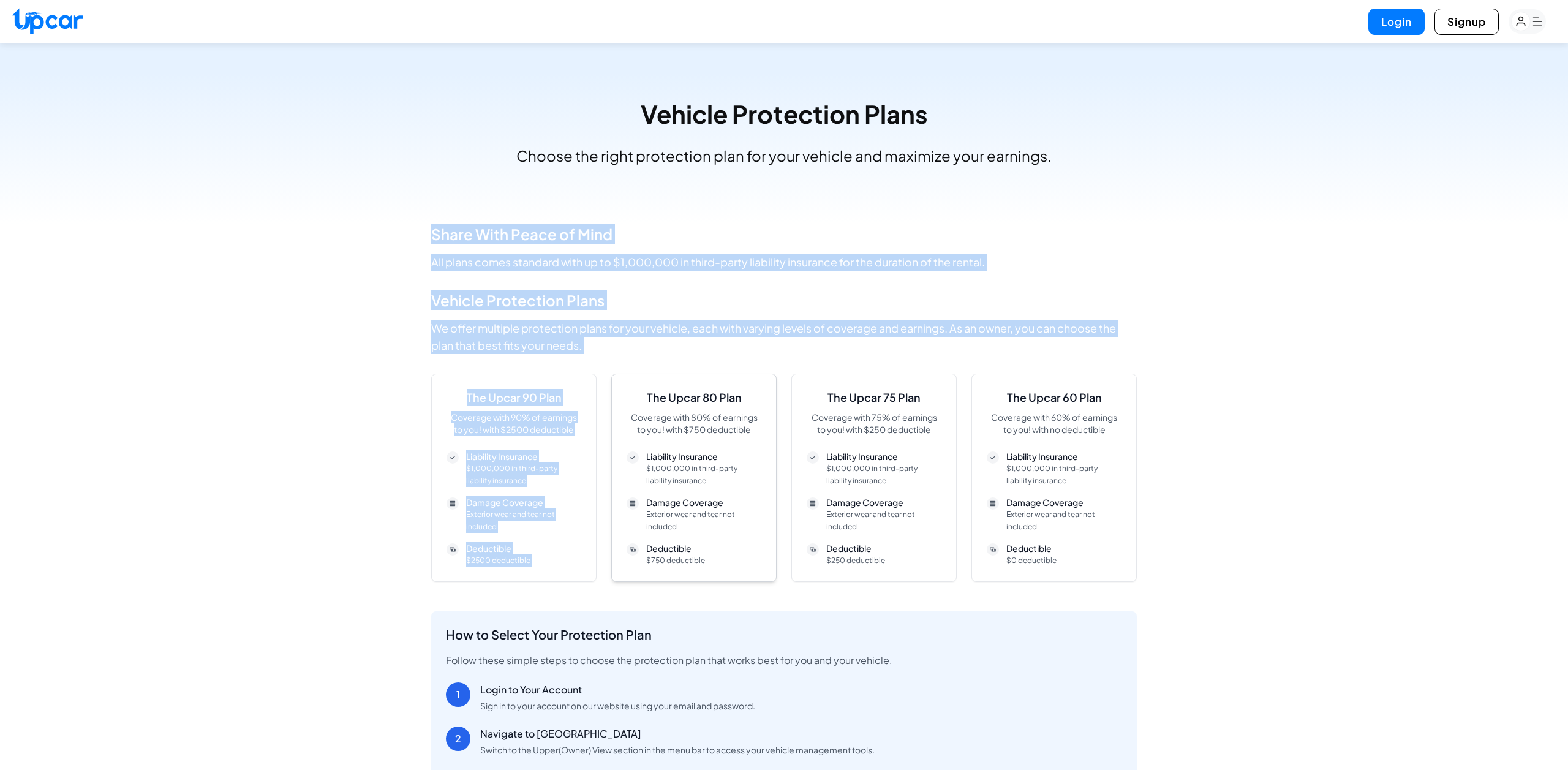
drag, startPoint x: 430, startPoint y: 230, endPoint x: 711, endPoint y: 374, distance: 315.7
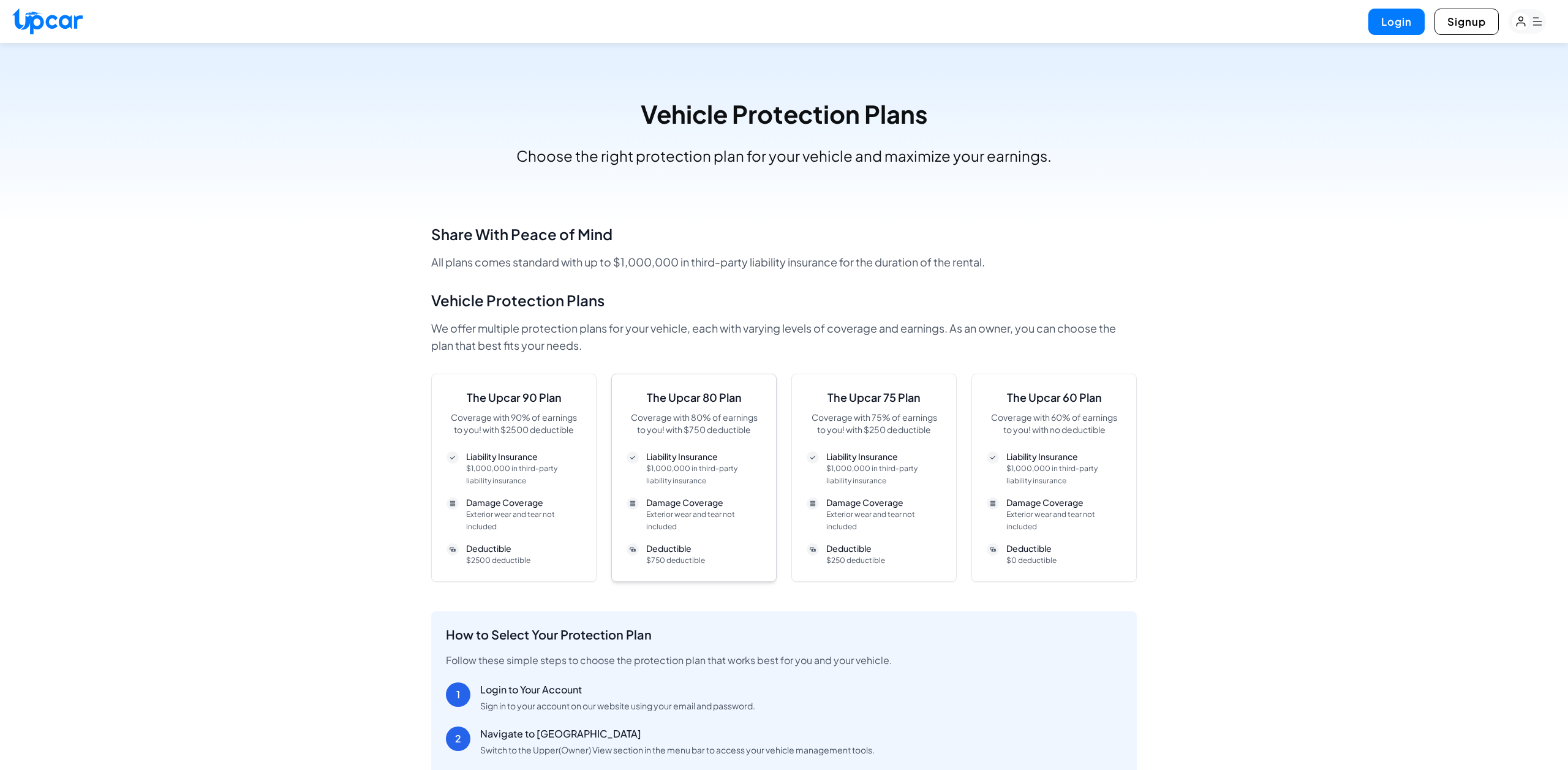
click at [711, 374] on div "The Upcar 80 Plan Coverage with 80% of earnings to you! with $750 deductible Li…" at bounding box center [694, 478] width 166 height 208
click at [579, 102] on h3 "Vehicle Protection Plans" at bounding box center [784, 114] width 1539 height 24
click at [53, 15] on img at bounding box center [47, 21] width 70 height 26
select select "********"
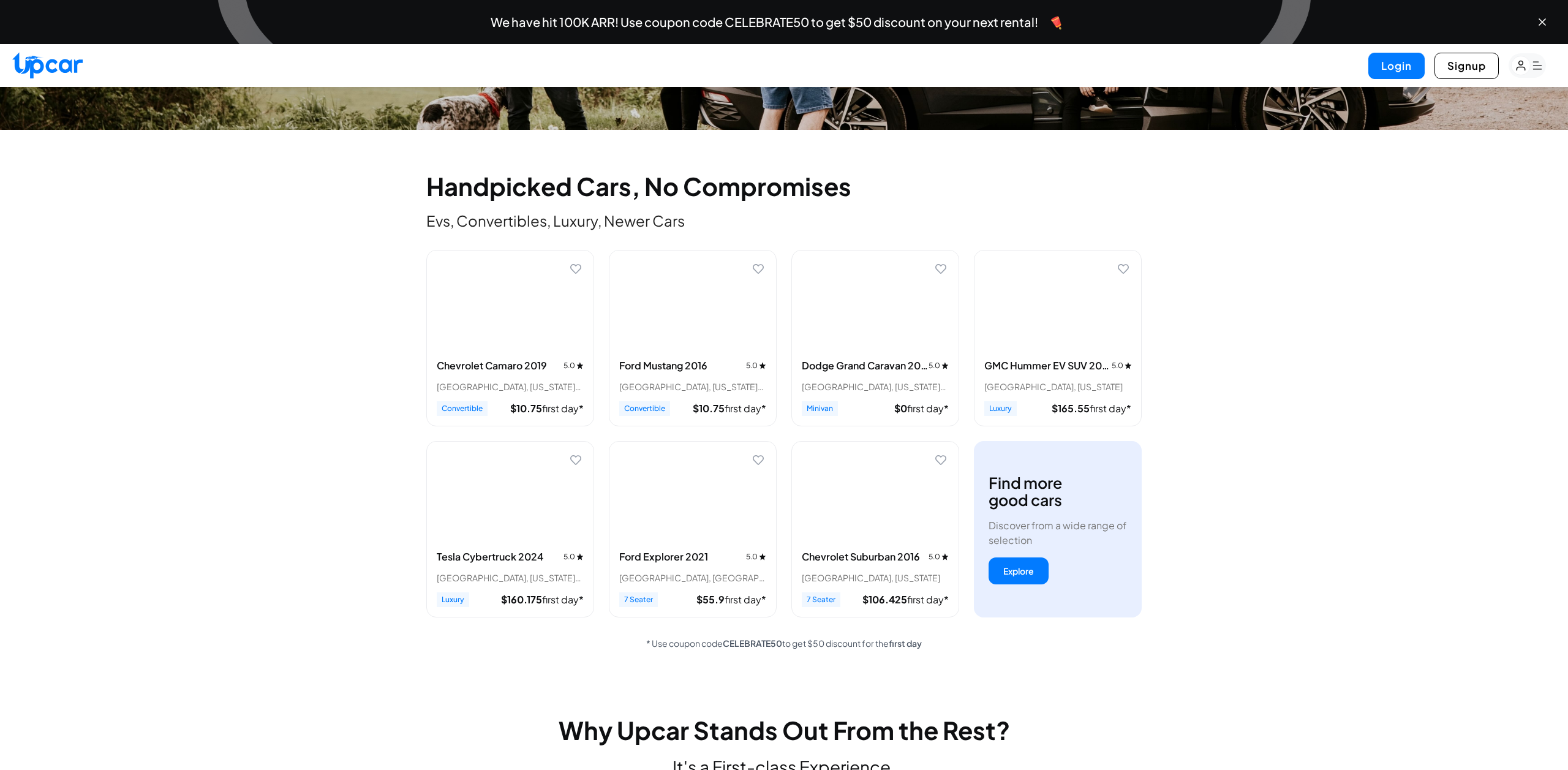
scroll to position [326, 0]
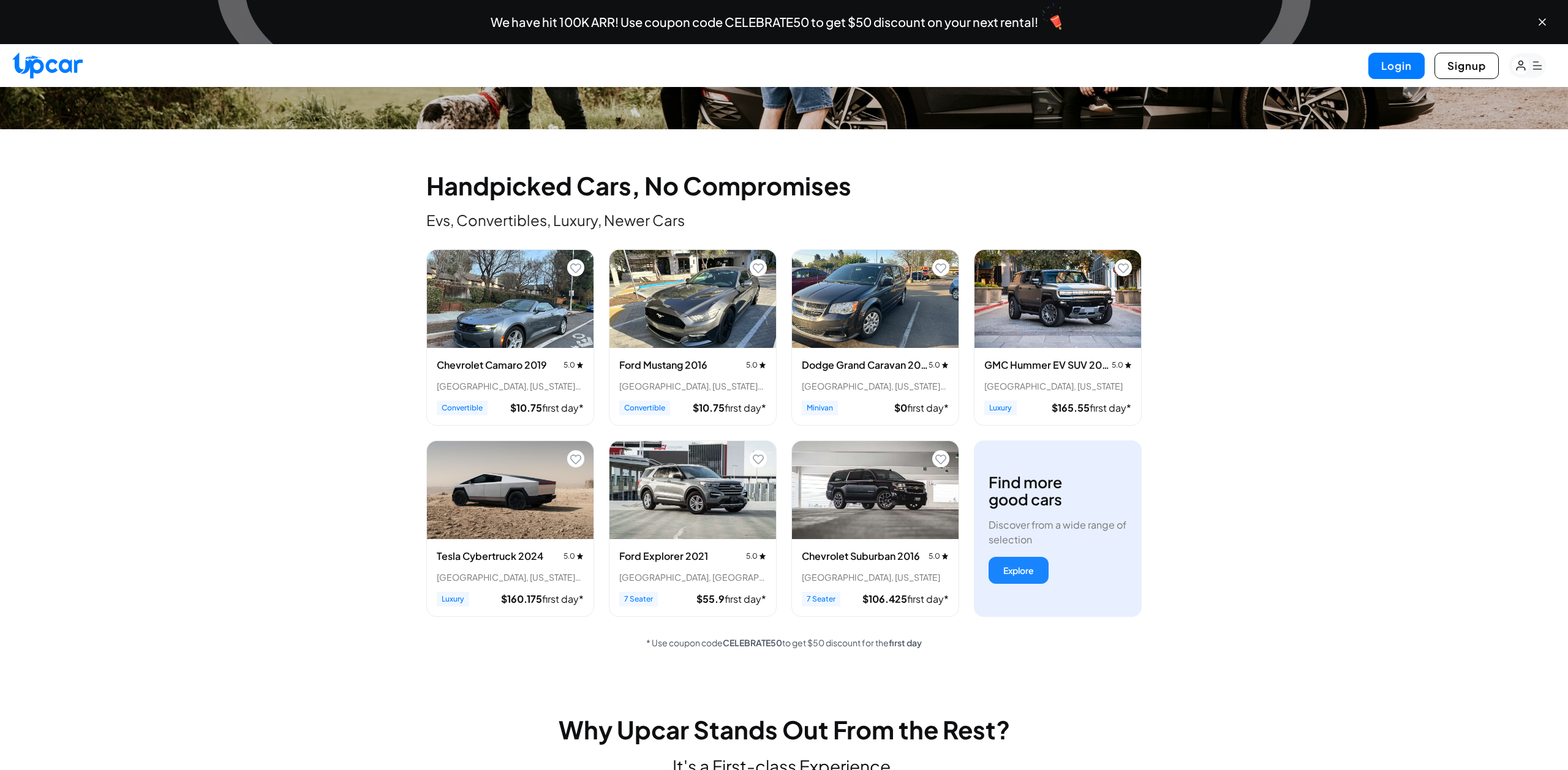
click at [1025, 576] on button "Explore" at bounding box center [1019, 570] width 60 height 27
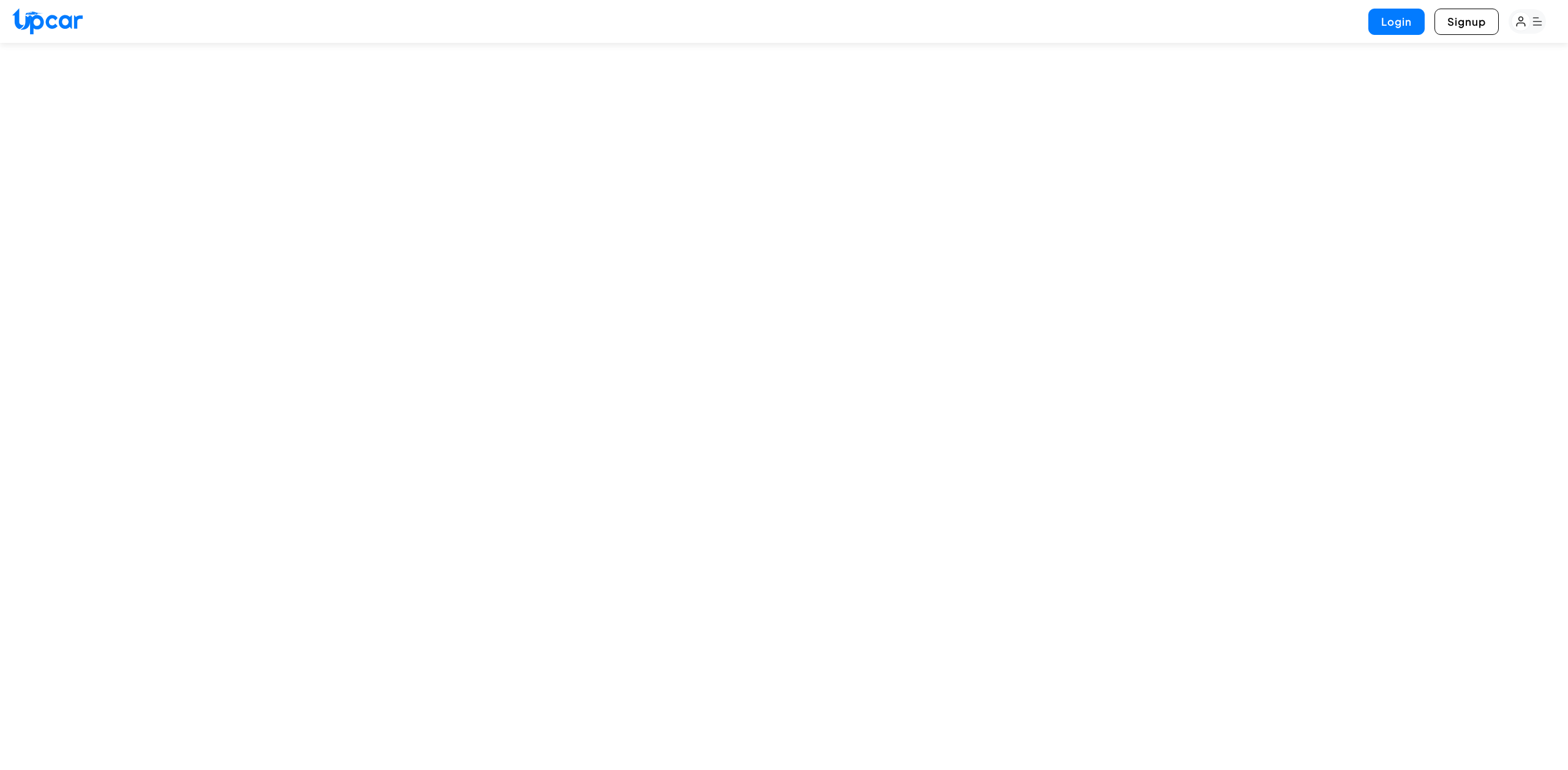
select select "********"
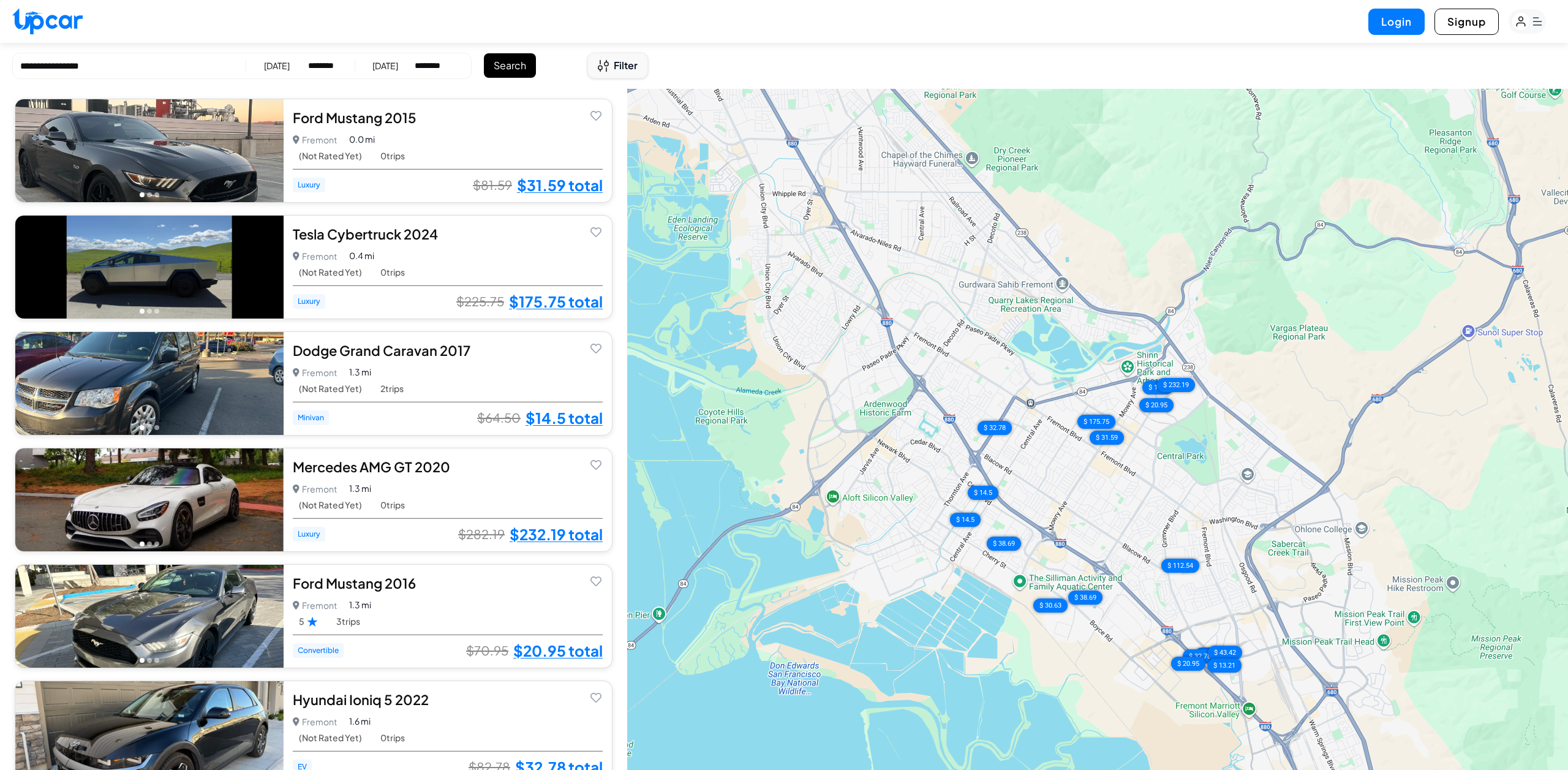
click at [615, 65] on span "Filter" at bounding box center [625, 65] width 24 height 15
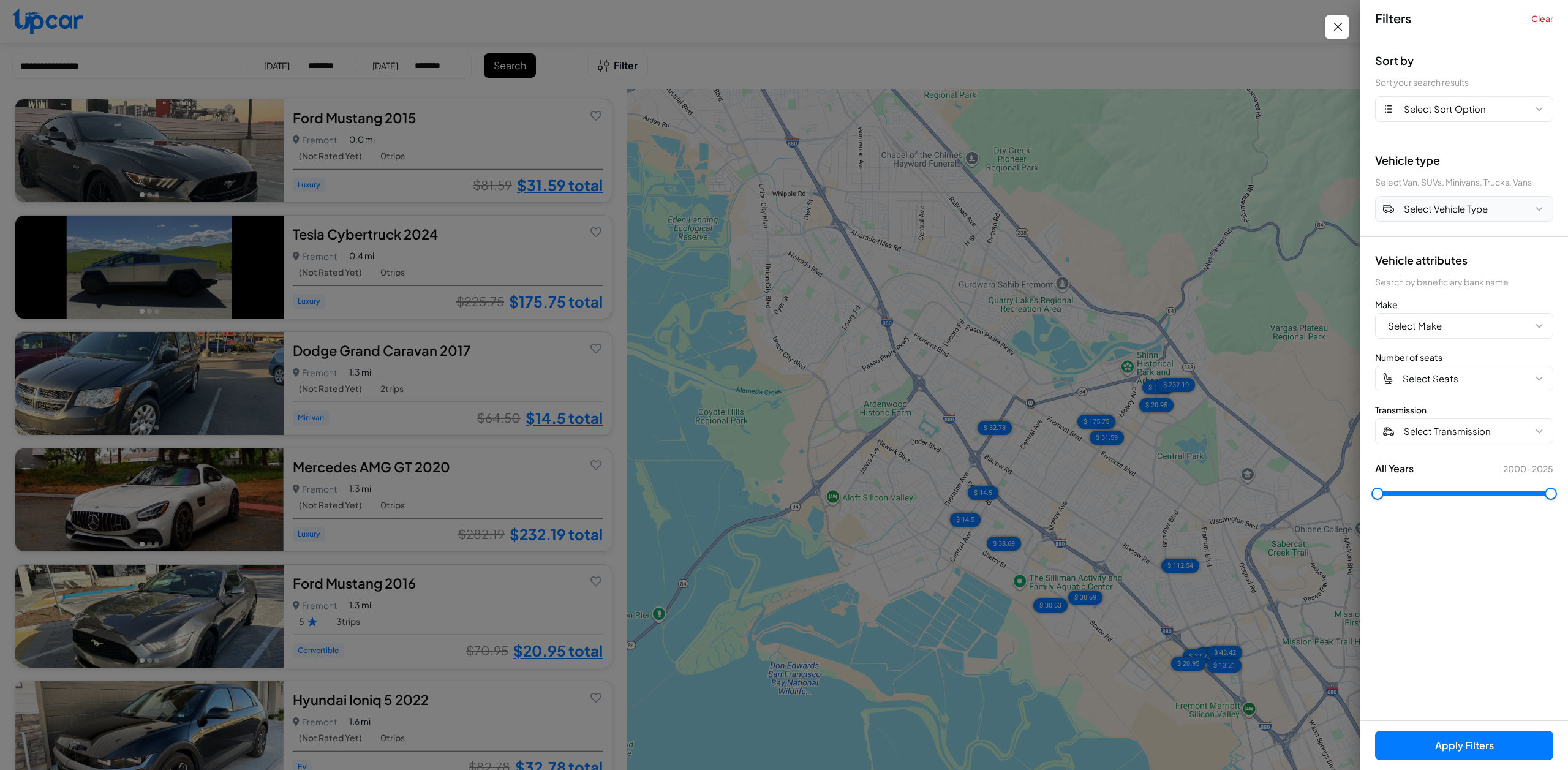
click at [1440, 211] on span "Select Vehicle Type" at bounding box center [1446, 209] width 84 height 14
click at [1435, 205] on span "Select Vehicle Type" at bounding box center [1446, 209] width 84 height 14
click at [1423, 324] on span "Select Make" at bounding box center [1415, 326] width 54 height 14
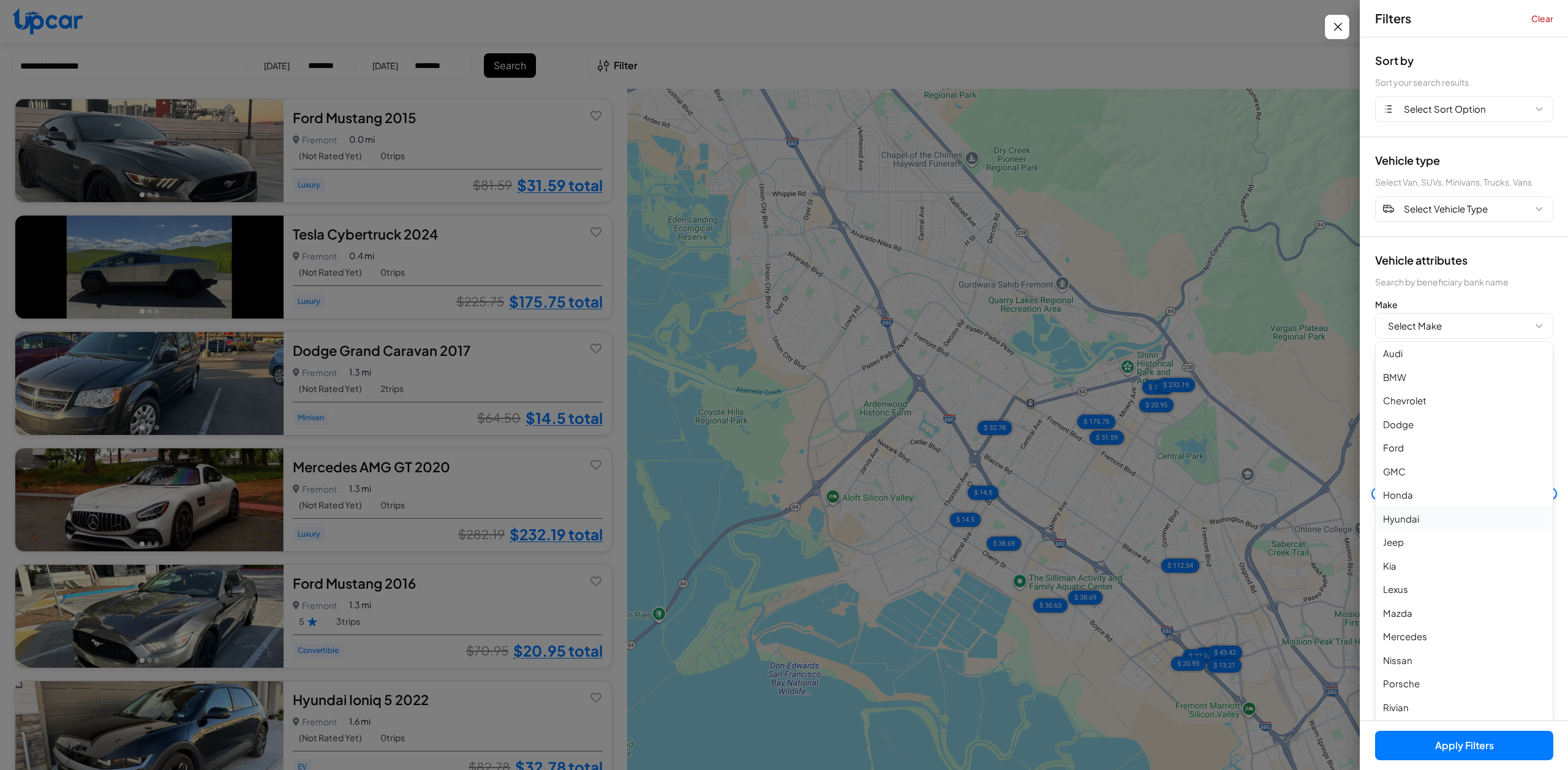
click at [1418, 518] on button "Hyundai" at bounding box center [1464, 519] width 177 height 24
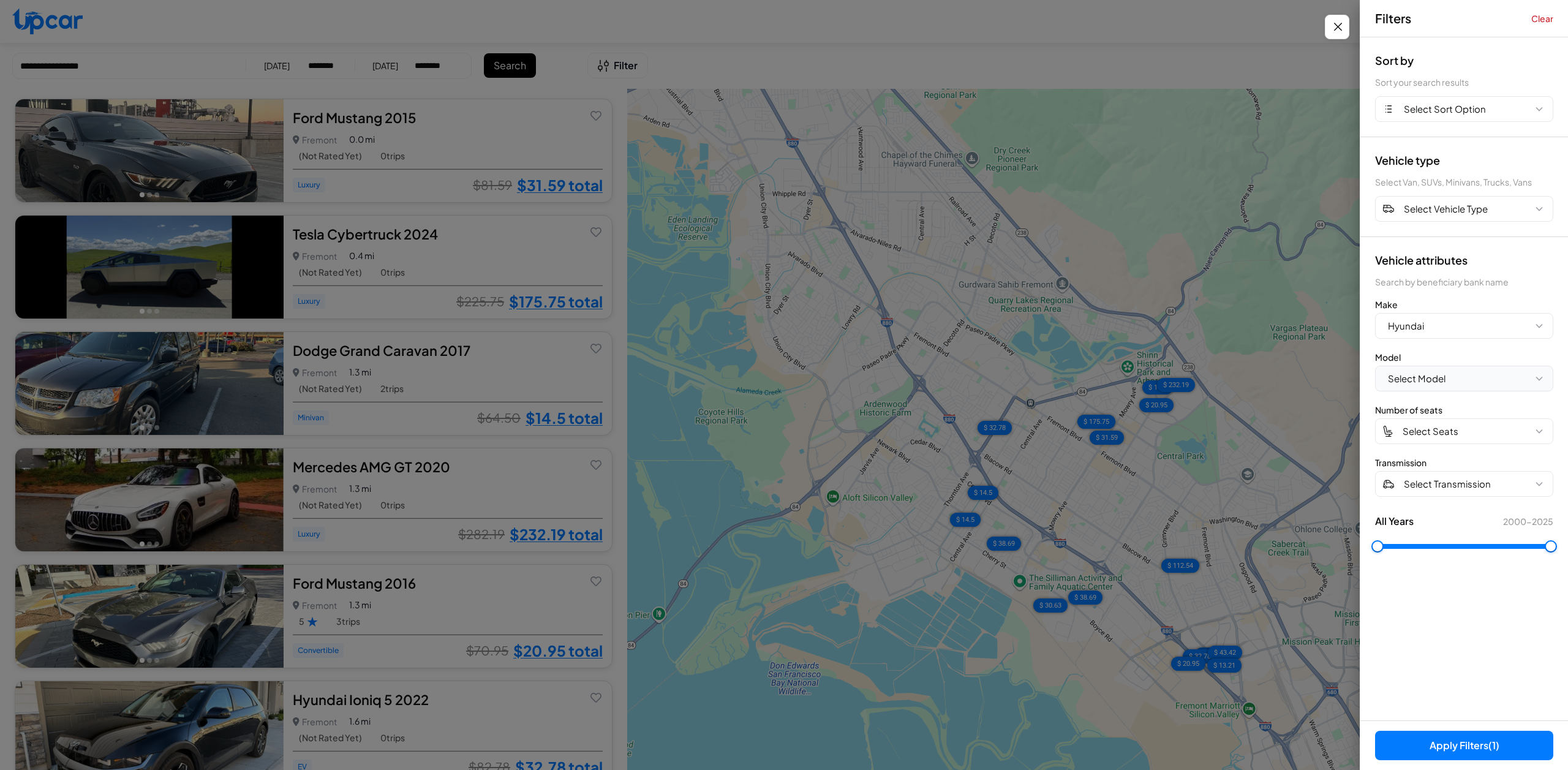
click at [1406, 381] on span "Select Model" at bounding box center [1417, 379] width 58 height 14
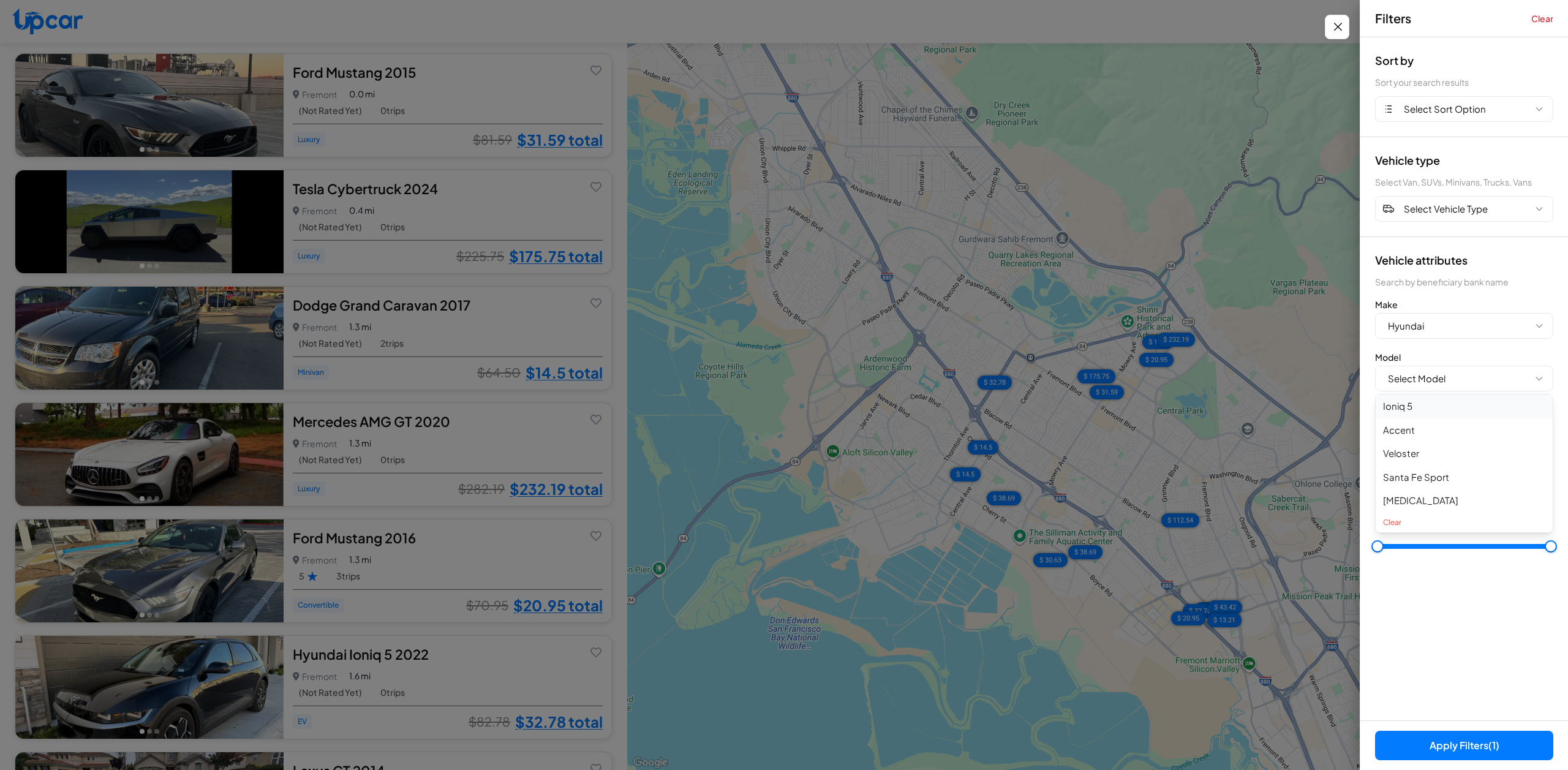
scroll to position [45, 0]
click at [1401, 519] on button "Clear" at bounding box center [1464, 523] width 177 height 20
click at [1410, 376] on span "Select Model" at bounding box center [1417, 379] width 58 height 14
click at [1401, 403] on button "Ioniq 5" at bounding box center [1464, 406] width 177 height 24
click at [1416, 428] on span "Select Seats" at bounding box center [1431, 431] width 56 height 14
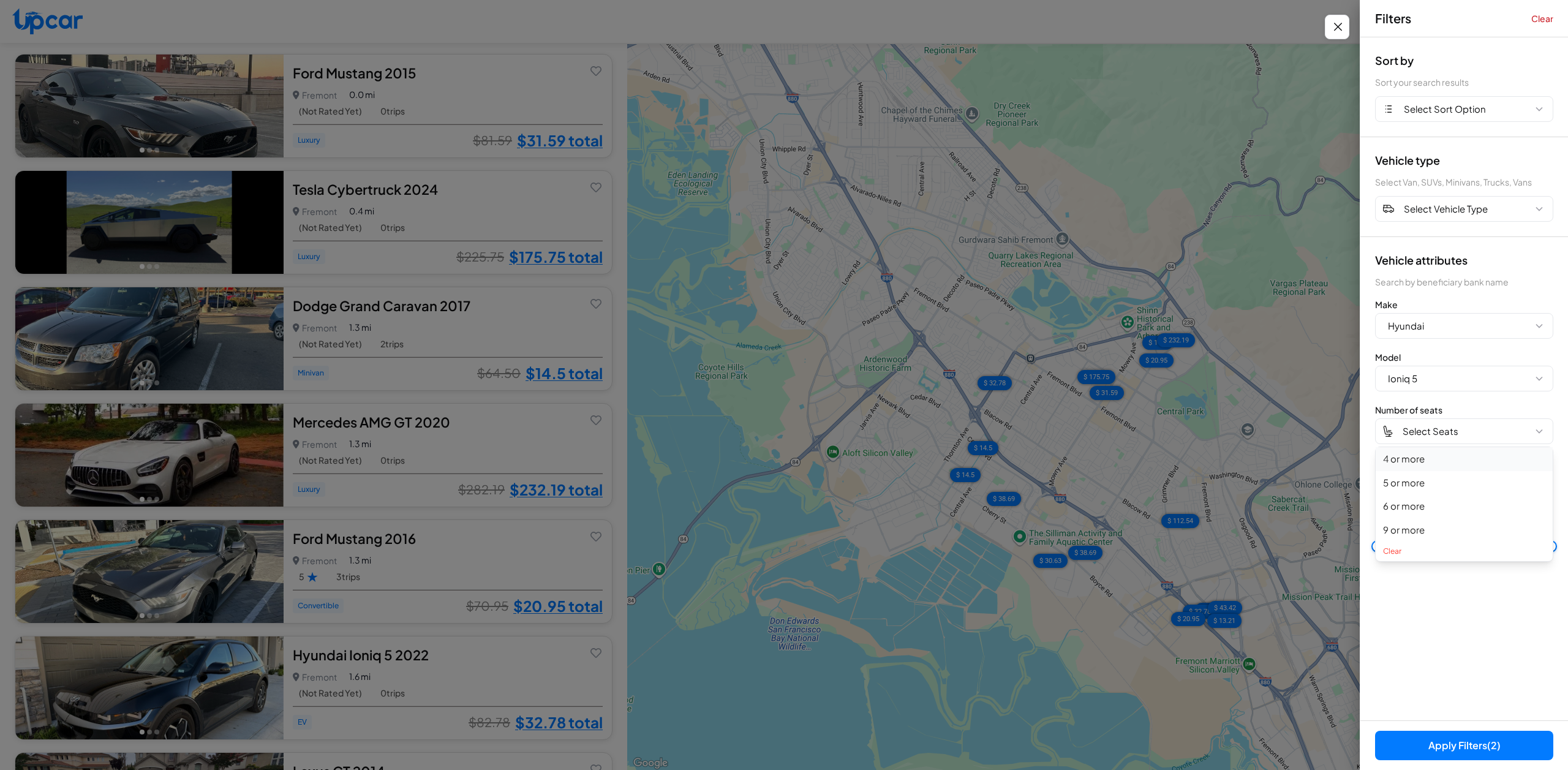
click at [1419, 455] on button "4 or more" at bounding box center [1464, 459] width 177 height 24
click at [1421, 483] on span "Select Transmission" at bounding box center [1447, 484] width 87 height 14
click at [1408, 511] on button "Automatic" at bounding box center [1464, 511] width 177 height 24
click at [1437, 754] on button "Apply Filters (4)" at bounding box center [1464, 746] width 178 height 29
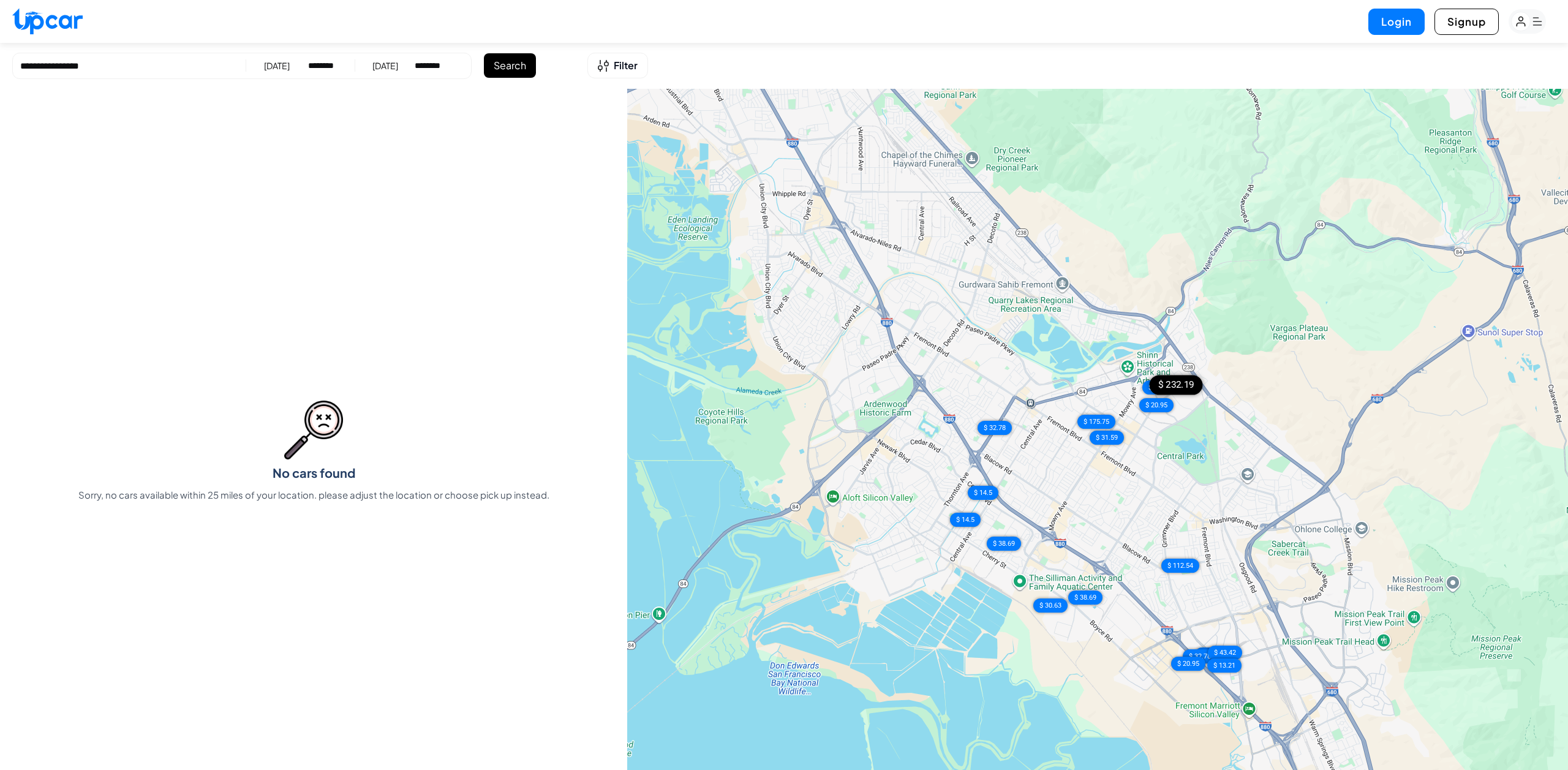
click at [1185, 385] on div "$ 232.19" at bounding box center [1175, 385] width 53 height 20
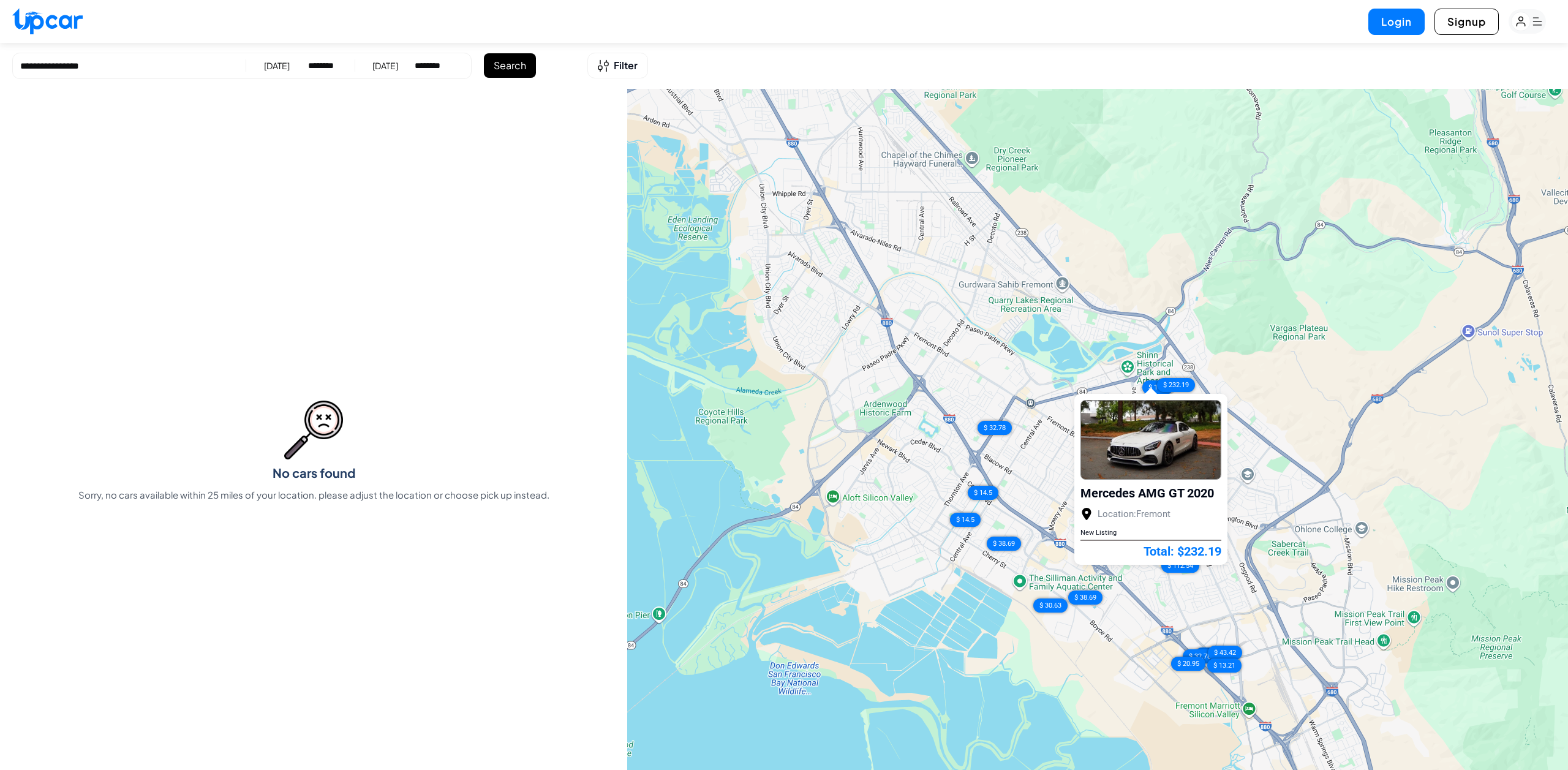
click at [976, 351] on div "$ 31.59 $ 175.75 $ 14.5 $ 232.19 $ 20.95 $ 32.78 $ 14.5 $ 38.69 $ 14.5 $ 112.54…" at bounding box center [1098, 452] width 941 height 728
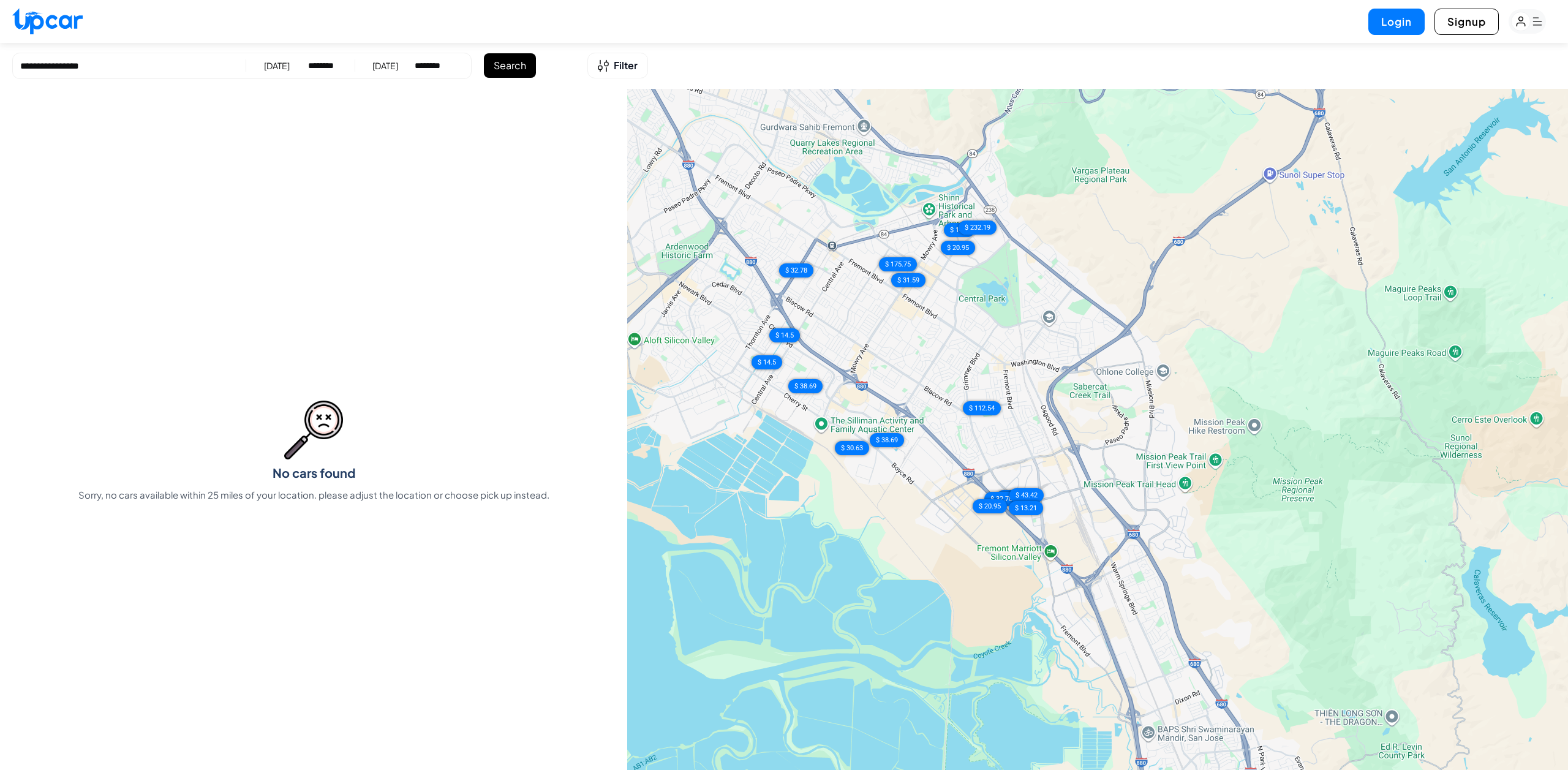
drag, startPoint x: 1036, startPoint y: 420, endPoint x: 783, endPoint y: 256, distance: 301.5
click at [783, 256] on div "$ 31.59 $ 175.75 $ 14.5 $ 232.19 $ 20.95 $ 32.78 $ 14.5 $ 38.69 $ 14.5 $ 112.54…" at bounding box center [1098, 452] width 941 height 728
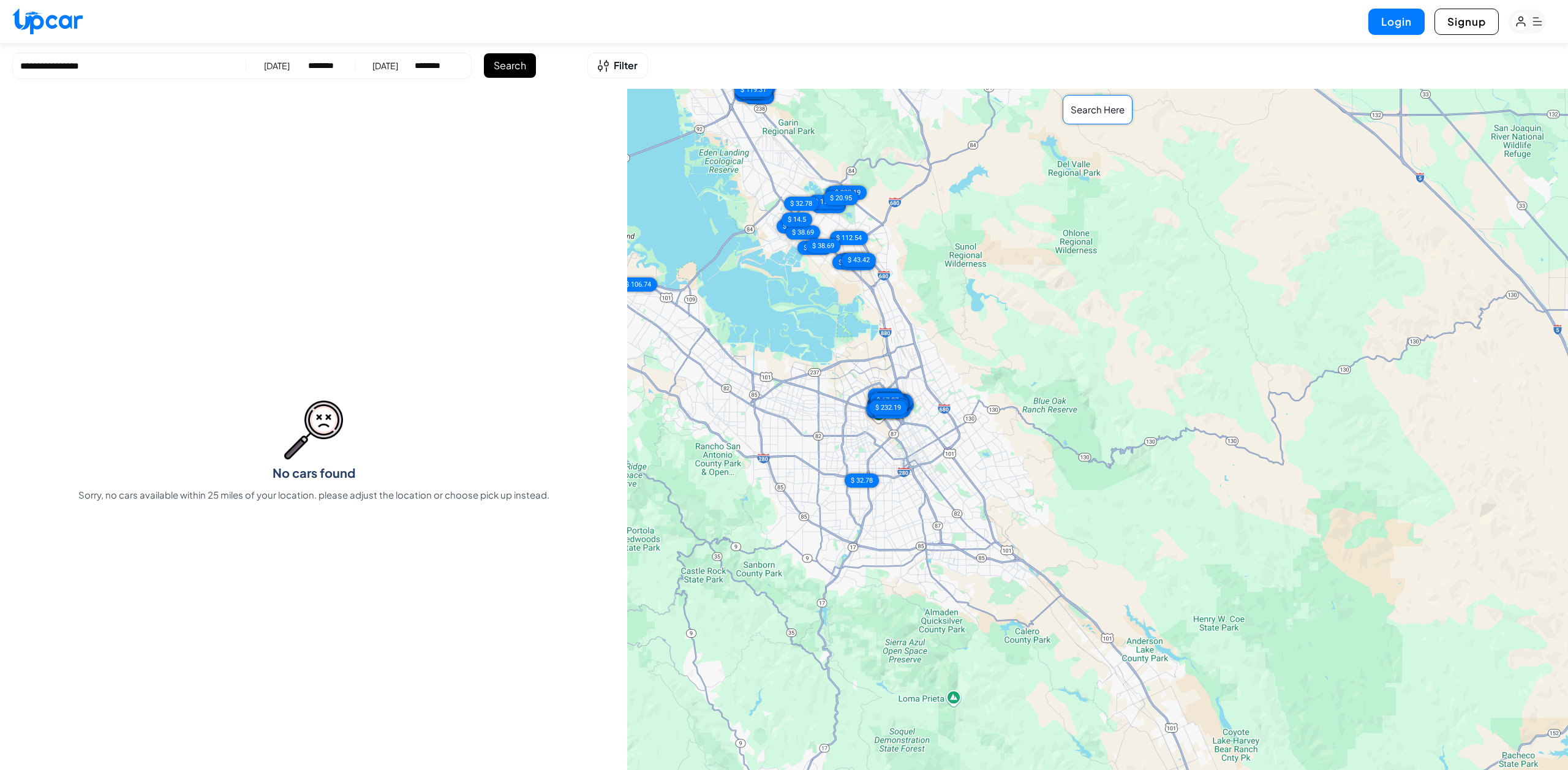
drag, startPoint x: 1006, startPoint y: 505, endPoint x: 935, endPoint y: 345, distance: 175.0
click at [935, 345] on div "$ 31.59 $ 175.75 $ 14.5 $ 232.19 $ 20.95 $ 32.78 $ 14.5 $ 38.69 $ 14.5 $ 112.54…" at bounding box center [1098, 452] width 941 height 728
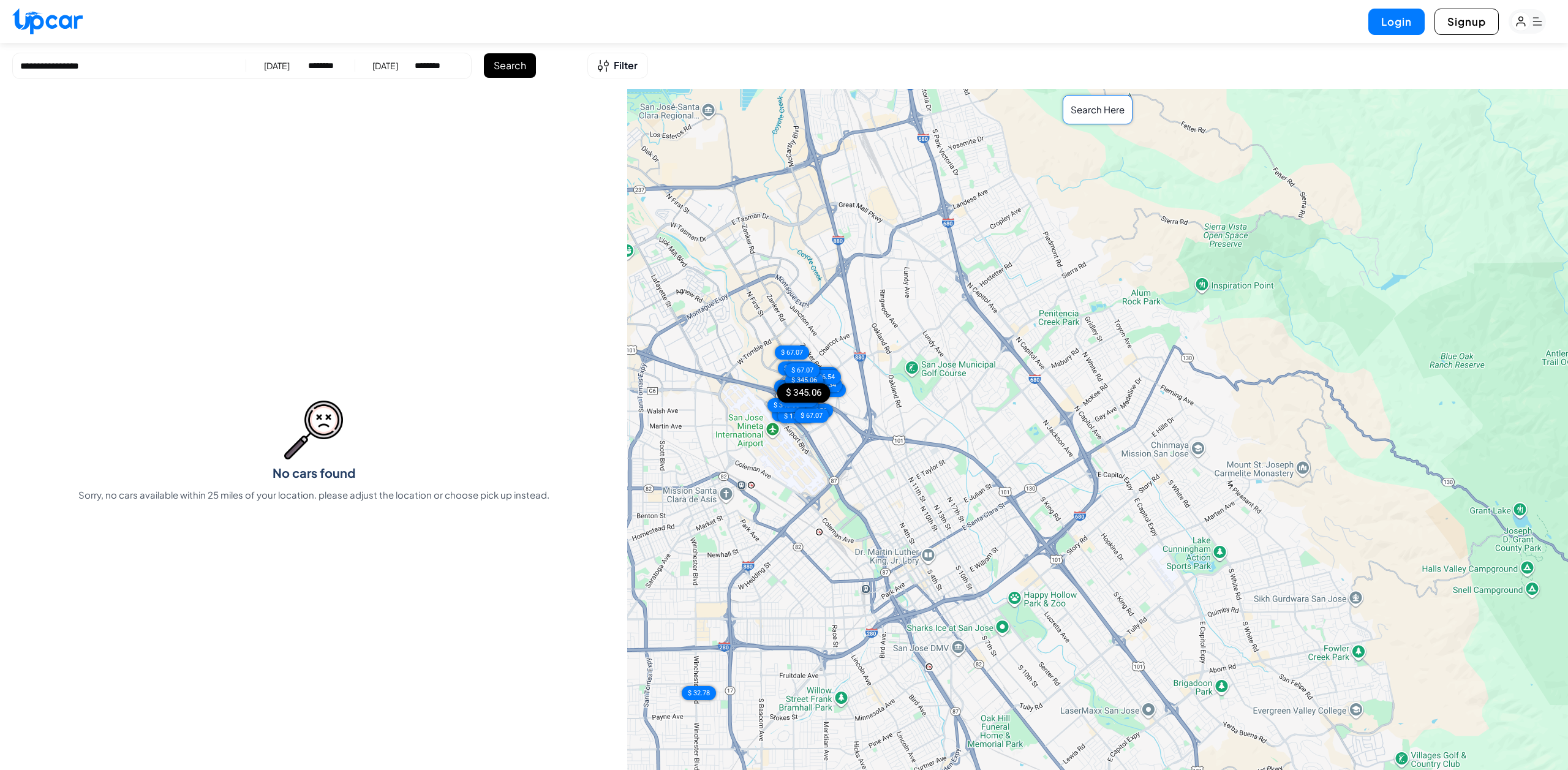
click at [799, 392] on div "$ 345.06" at bounding box center [803, 393] width 53 height 20
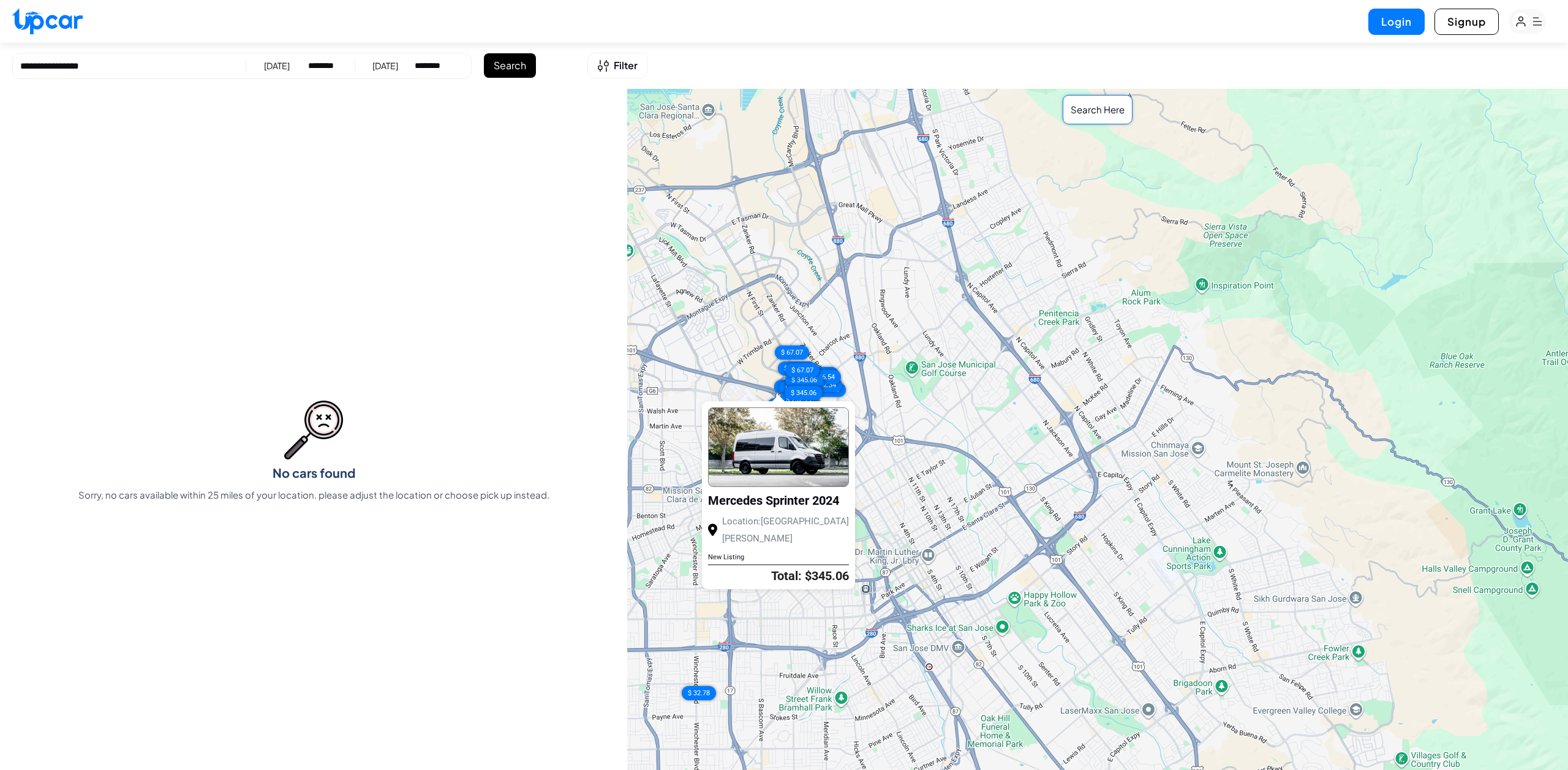
click at [802, 568] on link "Total: $345.06" at bounding box center [810, 576] width 78 height 15
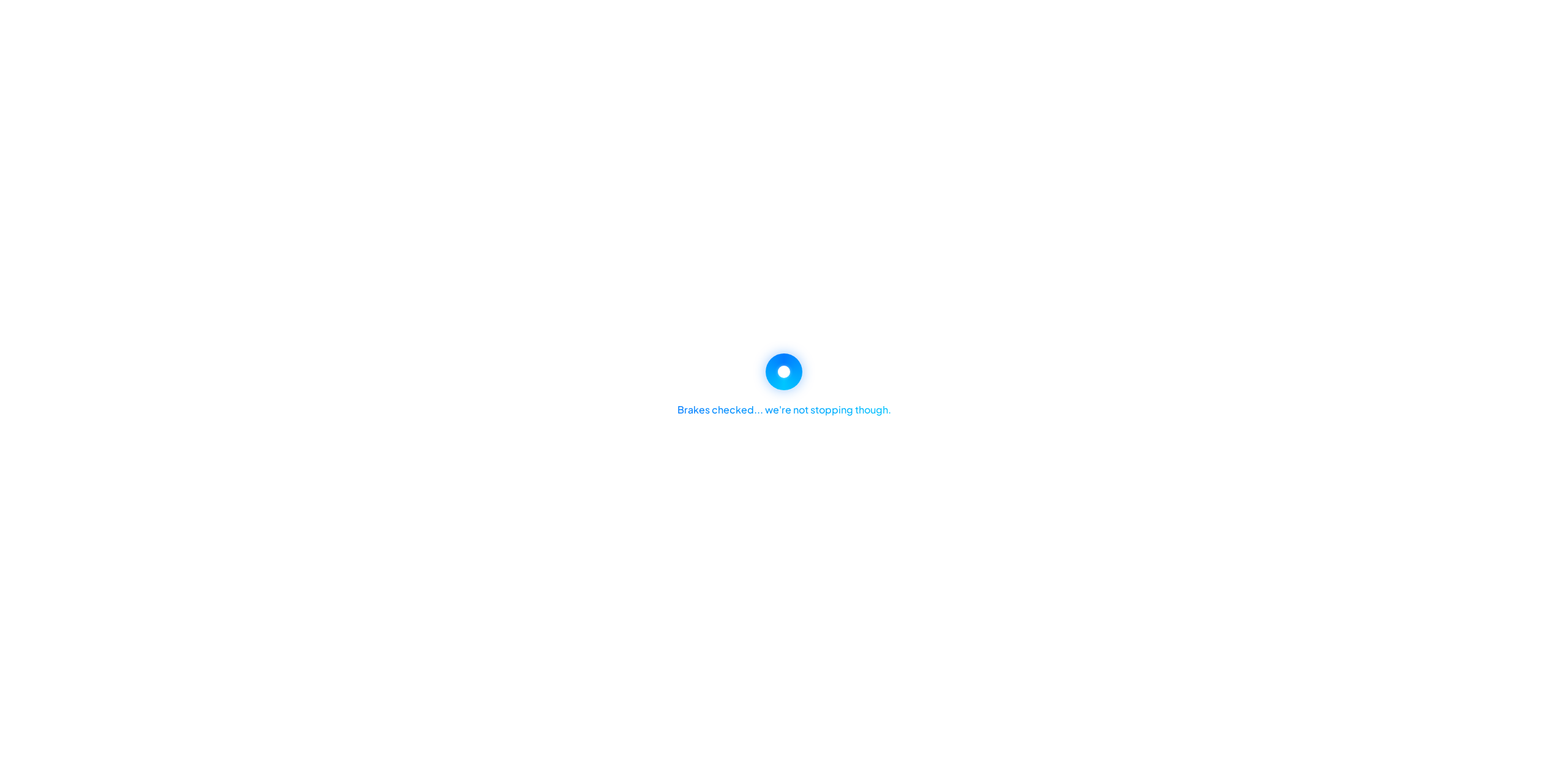
select select "********"
